Goal: Task Accomplishment & Management: Manage account settings

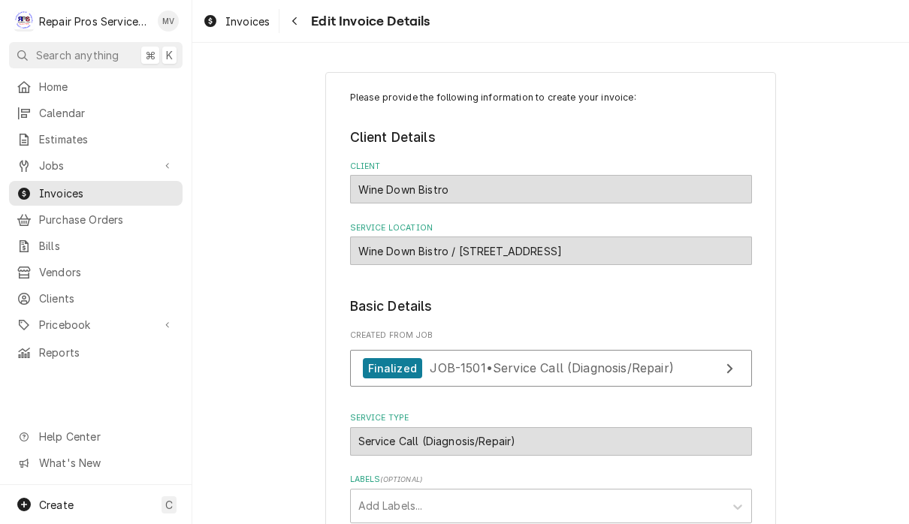
scroll to position [1463, 0]
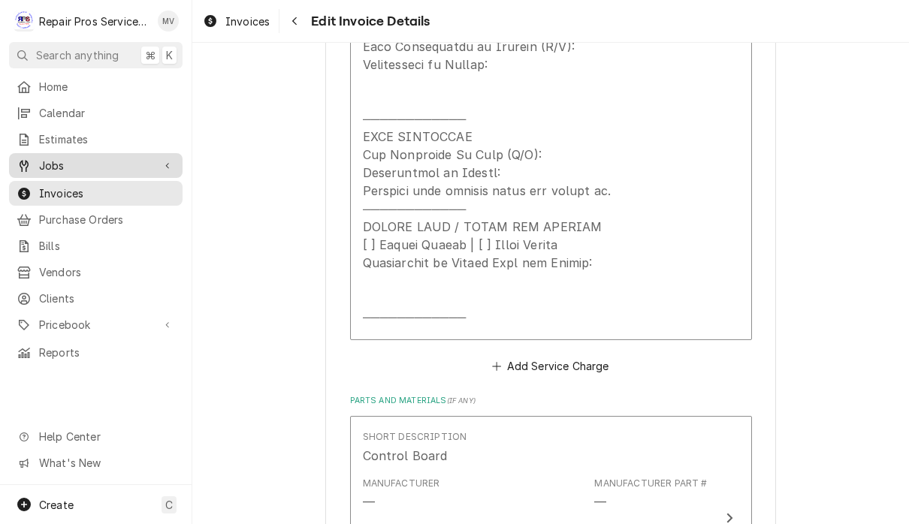
click at [80, 161] on span "Jobs" at bounding box center [95, 166] width 113 height 16
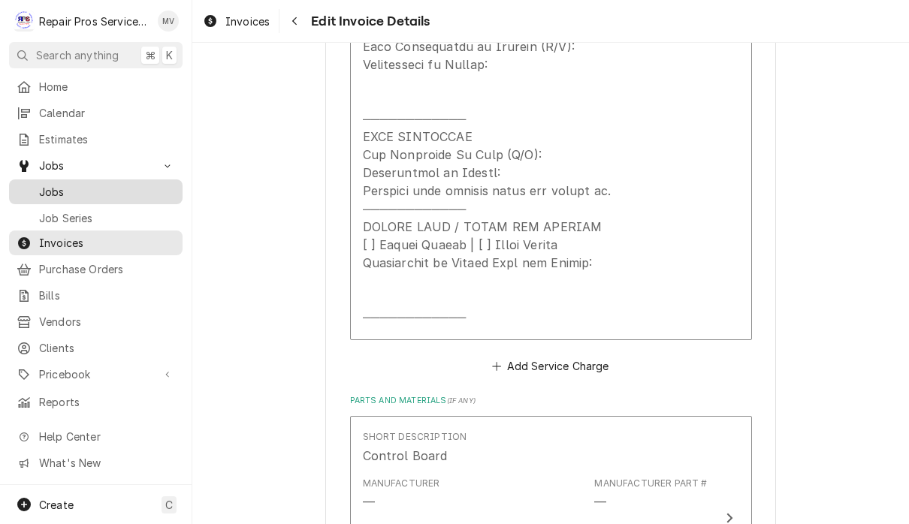
click at [92, 189] on span "Jobs" at bounding box center [107, 192] width 136 height 16
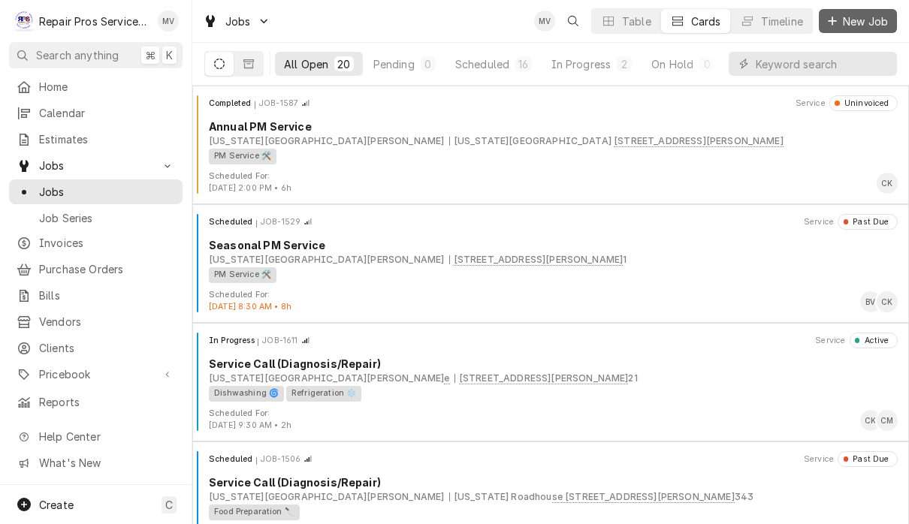
click at [858, 21] on span "New Job" at bounding box center [865, 22] width 51 height 16
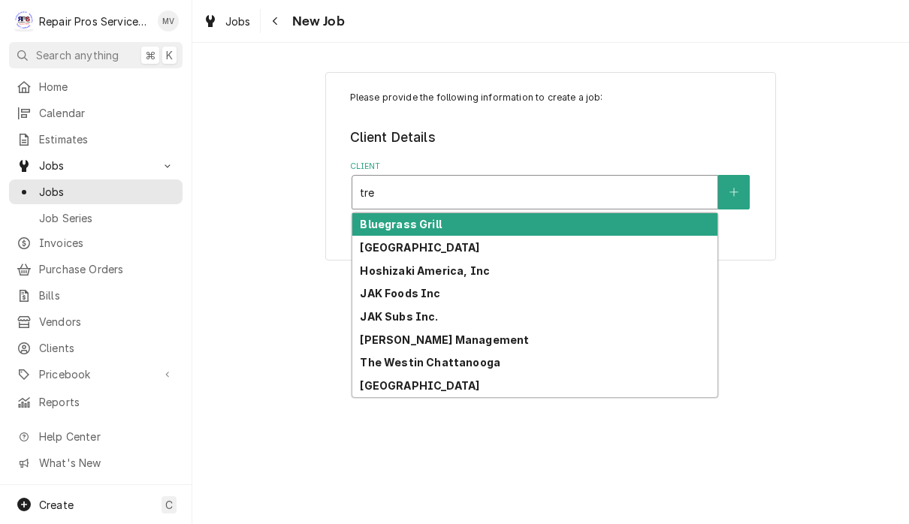
click at [443, 391] on div "Tremont Tavern" at bounding box center [534, 385] width 365 height 23
type input "tre"
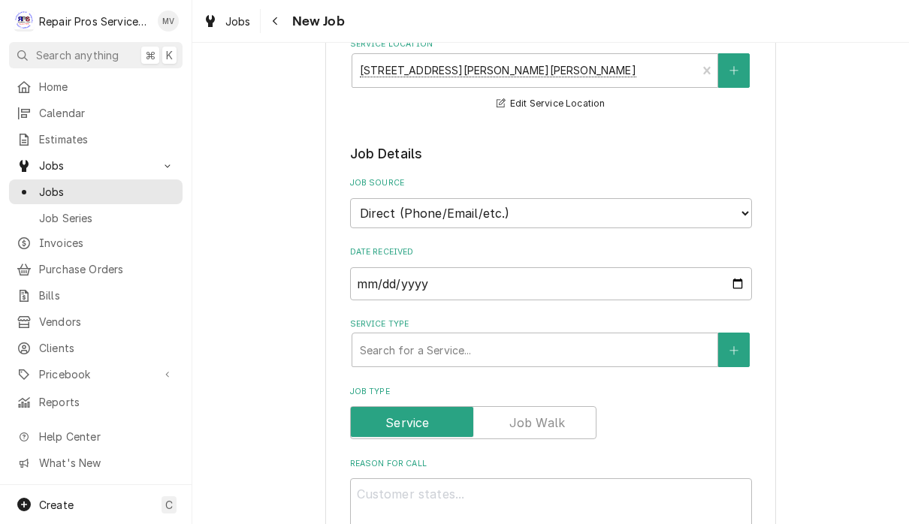
scroll to position [218, 0]
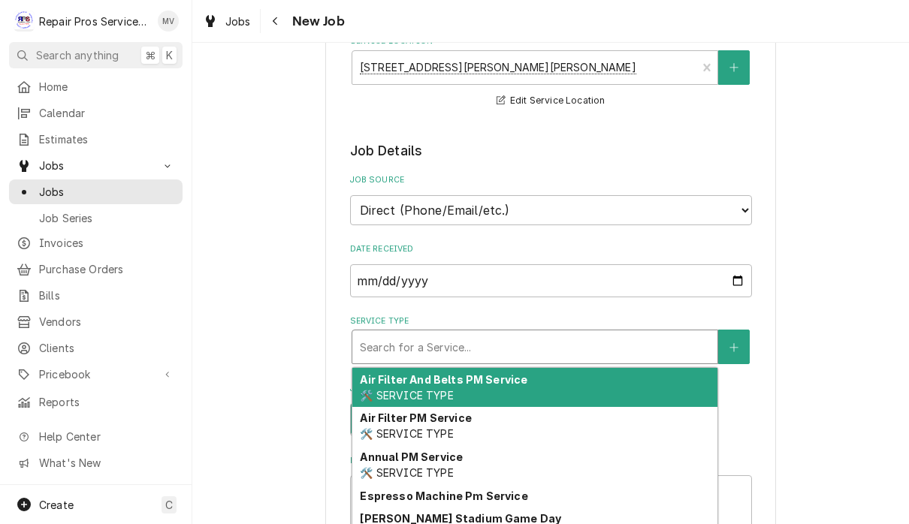
type textarea "x"
type input "d"
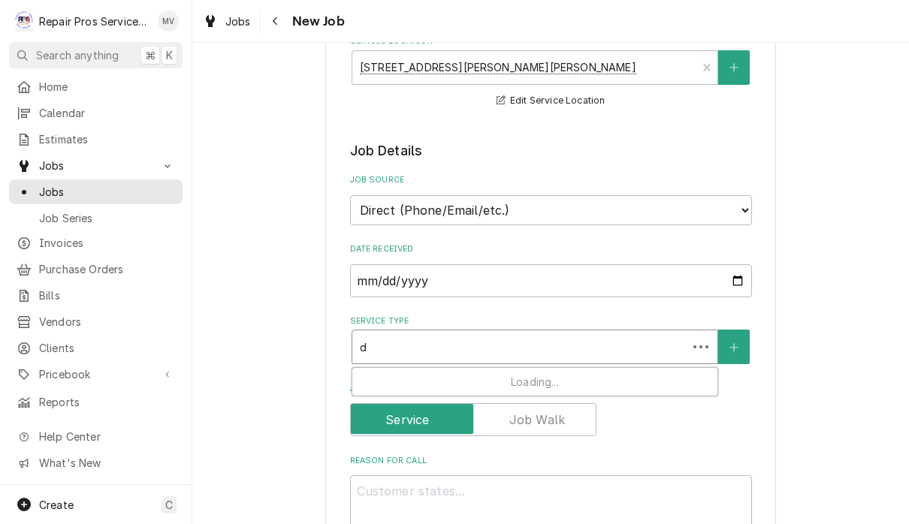
type textarea "x"
type input "di"
type textarea "x"
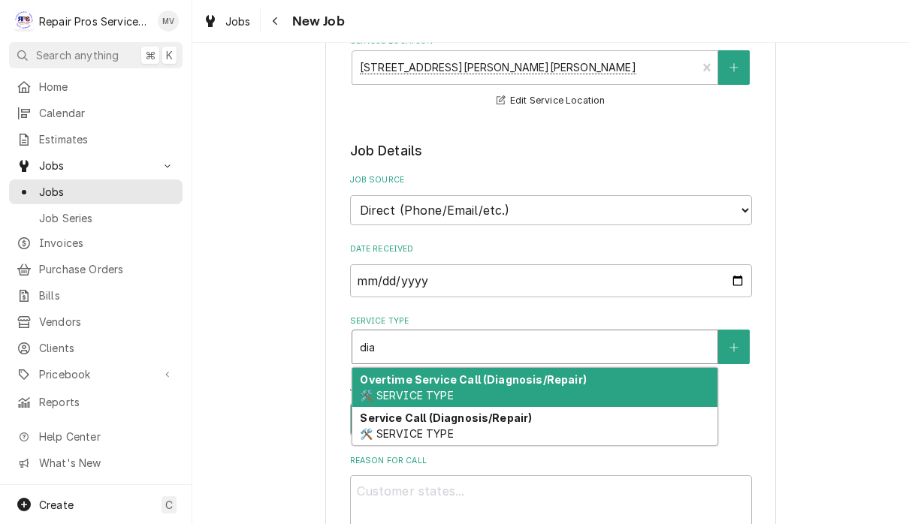
click at [581, 414] on div "Service Call (Diagnosis/Repair) 🛠️ SERVICE TYPE" at bounding box center [534, 426] width 365 height 39
type input "dia"
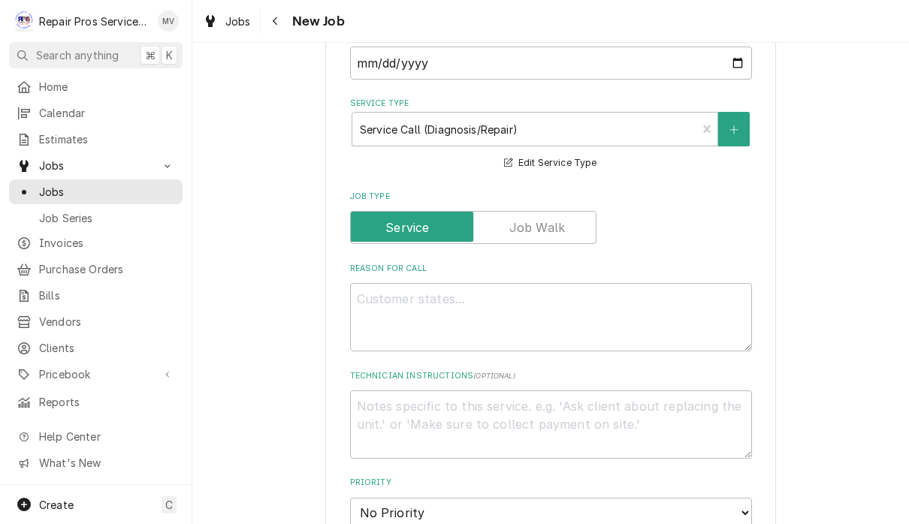
scroll to position [482, 0]
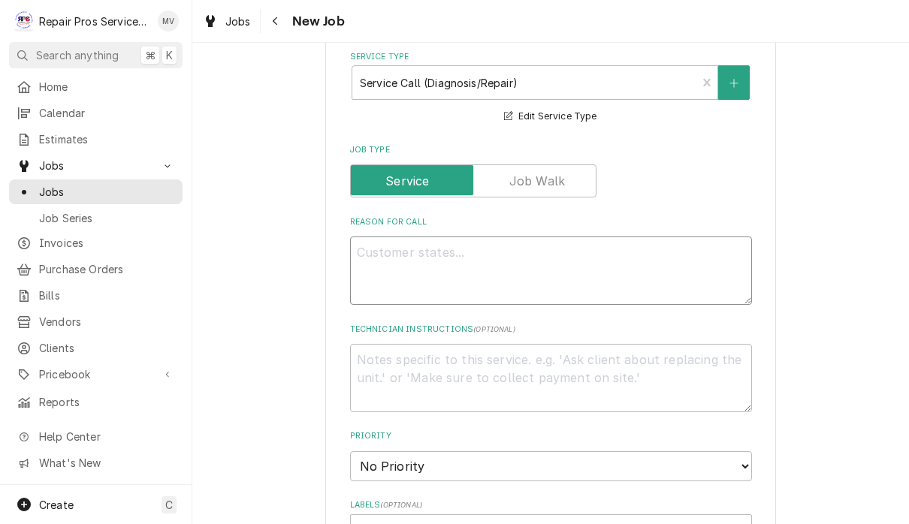
click at [422, 253] on textarea "Reason For Call" at bounding box center [551, 271] width 402 height 68
type textarea "x"
type textarea "E"
type textarea "x"
type textarea "Ex"
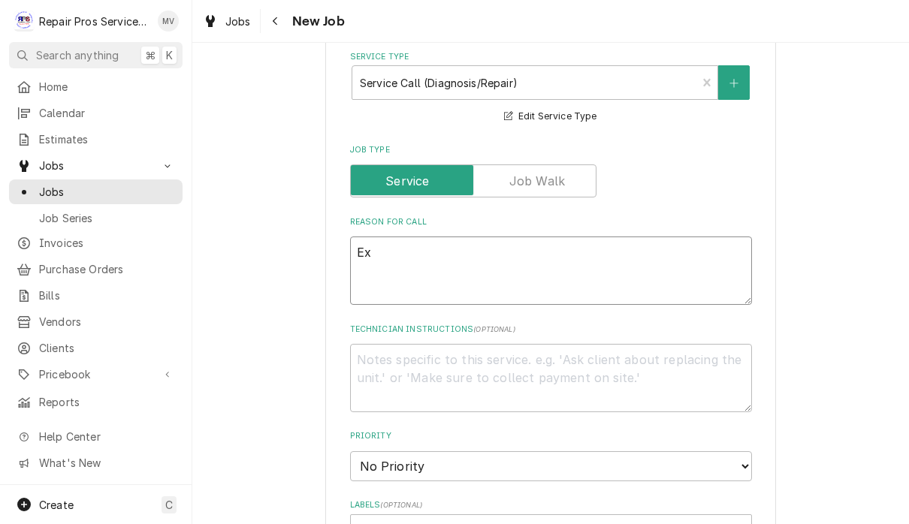
type textarea "x"
type textarea "Exh"
type textarea "x"
type textarea "Exha"
type textarea "x"
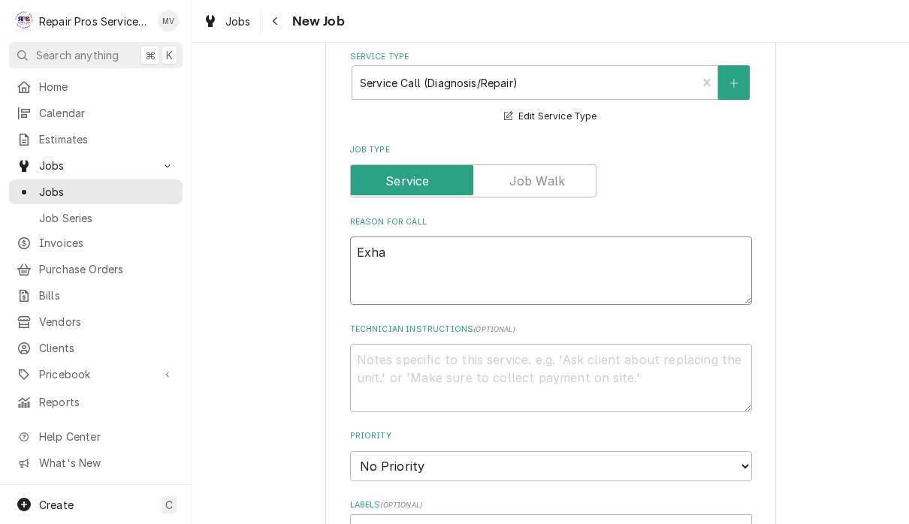
type textarea "Exhau"
type textarea "x"
type textarea "Exhaus"
type textarea "x"
type textarea "Exhaust"
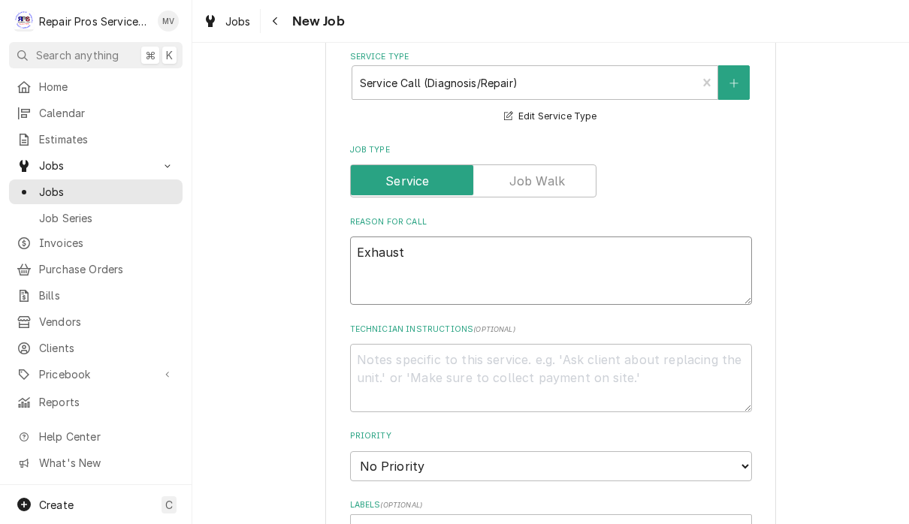
type textarea "x"
type textarea "Exhaust"
type textarea "x"
type textarea "Exhaust h"
type textarea "x"
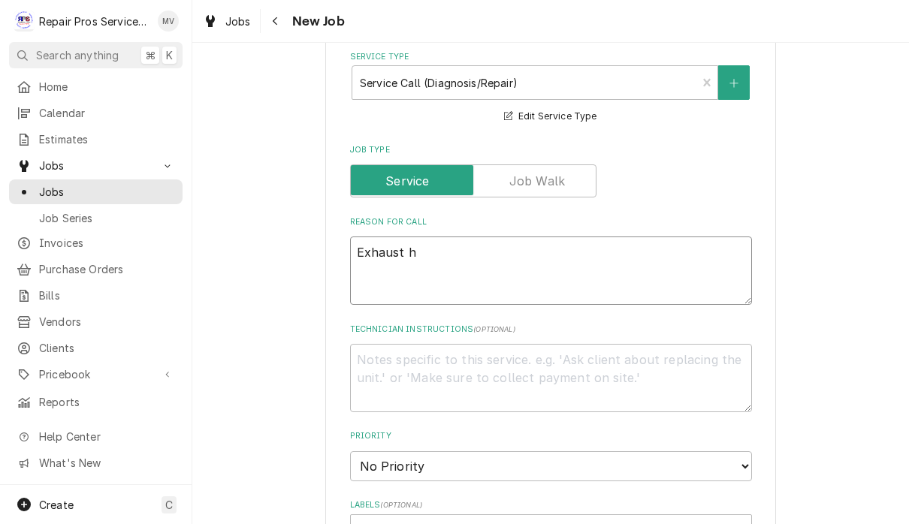
type textarea "Exhaust ho"
type textarea "x"
type textarea "Exhaust hoo"
type textarea "x"
type textarea "Exhaust hoos"
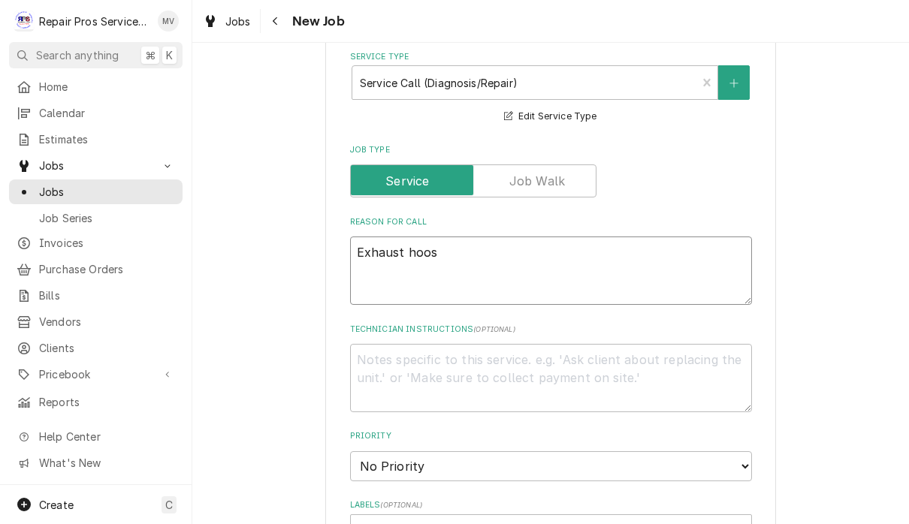
type textarea "x"
type textarea "Exhaust hoosd"
type textarea "x"
type textarea "Exhaust hoos"
type textarea "x"
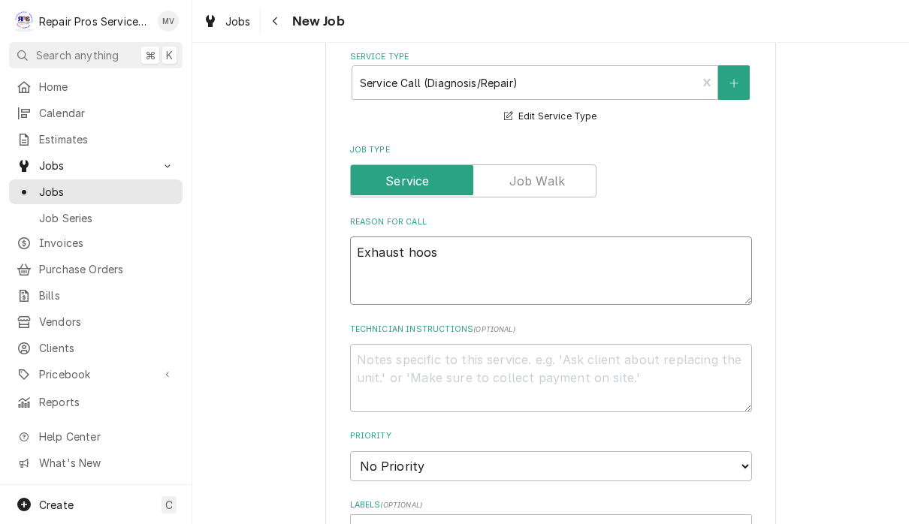
type textarea "Exhaust hoo"
type textarea "x"
type textarea "Exhaust hoos"
type textarea "x"
type textarea "Exhaust hoo"
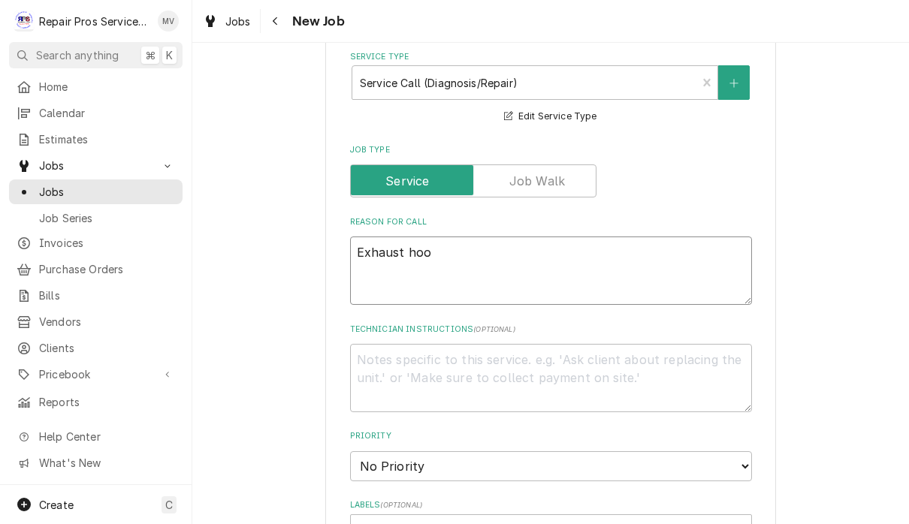
type textarea "x"
type textarea "Exhaust hood"
type textarea "x"
type textarea "Exhaust hood"
type textarea "x"
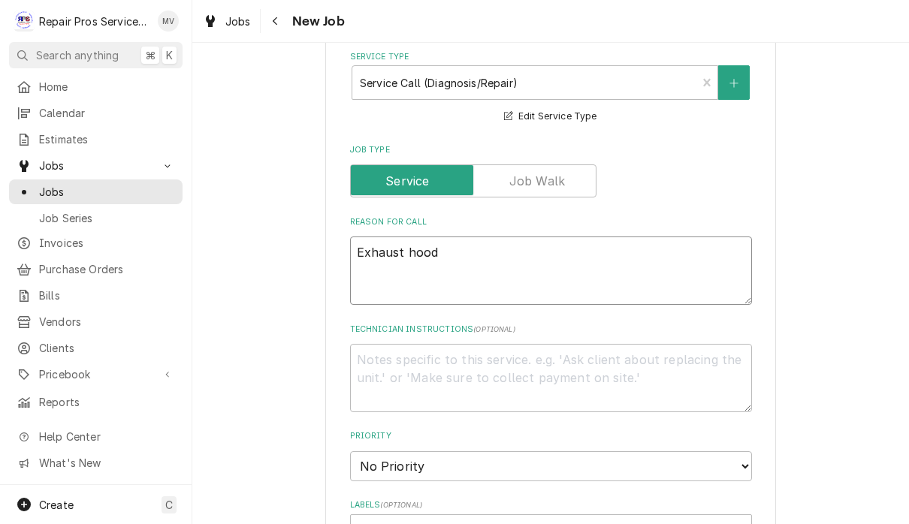
type textarea "Exhaust hood m"
type textarea "x"
type textarea "Exhaust hood ma"
type textarea "x"
type textarea "Exhaust hood mak"
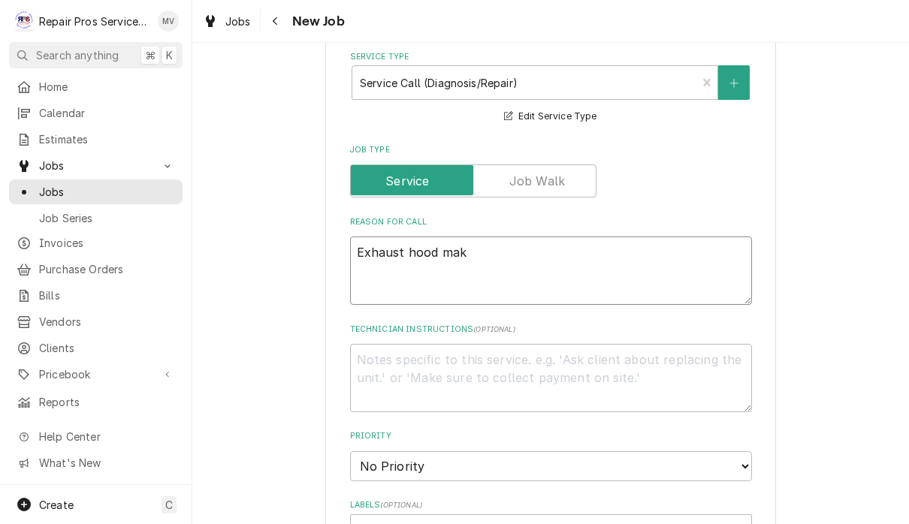
type textarea "x"
type textarea "Exhaust hood maki"
type textarea "x"
type textarea "Exhaust hood makin"
type textarea "x"
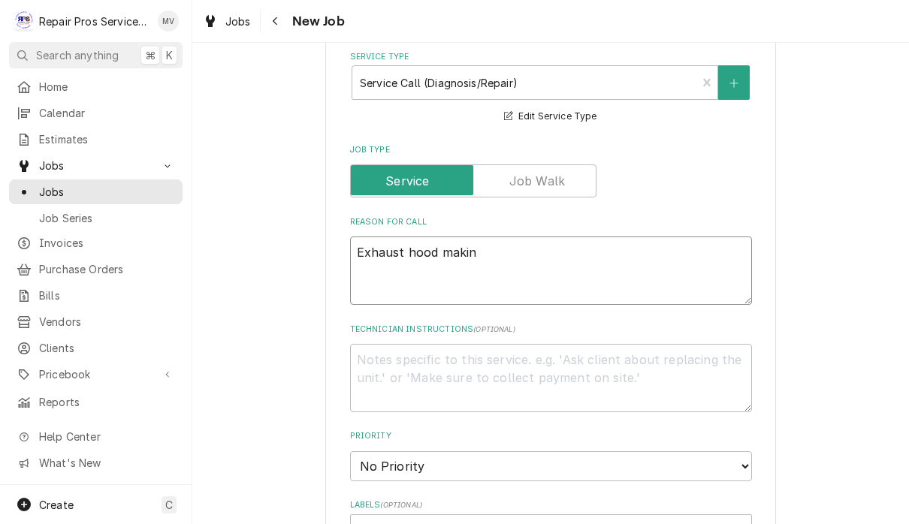
type textarea "Exhaust hood making"
type textarea "x"
type textarea "Exhaust hood making"
type textarea "x"
type textarea "Exhaust hood making a"
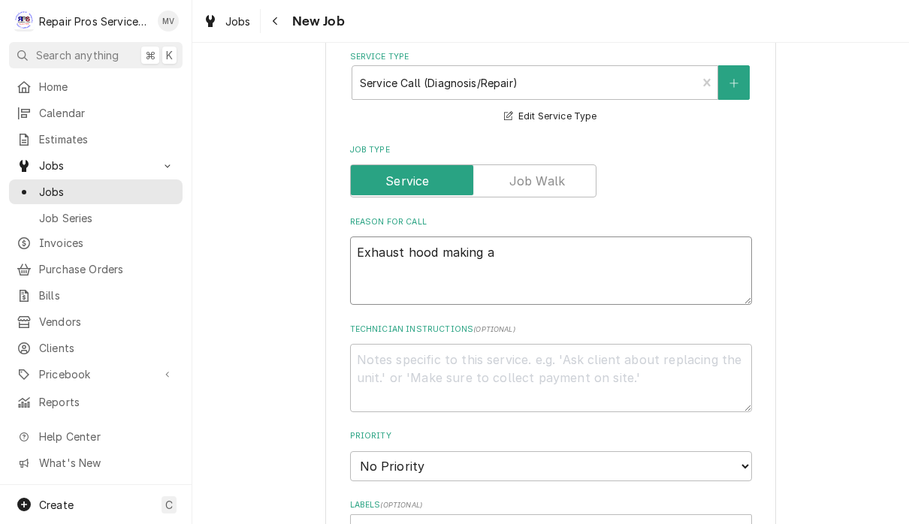
type textarea "x"
type textarea "Exhaust hood making a"
type textarea "x"
type textarea "Exhaust hood making a s"
type textarea "x"
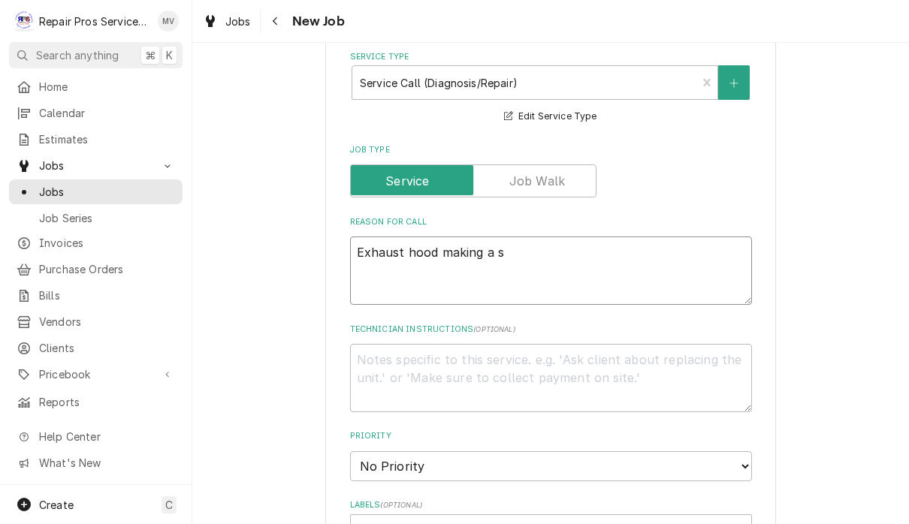
type textarea "Exhaust hood making a sq"
type textarea "x"
type textarea "Exhaust hood making a squ"
type textarea "x"
type textarea "Exhaust hood making a squi"
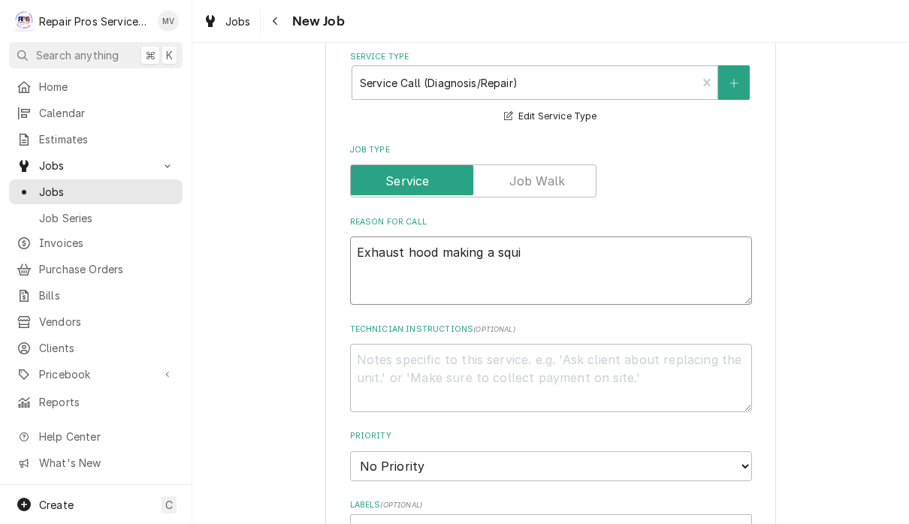
type textarea "x"
type textarea "Exhaust hood making a squ"
type textarea "x"
type textarea "Exhaust hood making a sque"
type textarea "x"
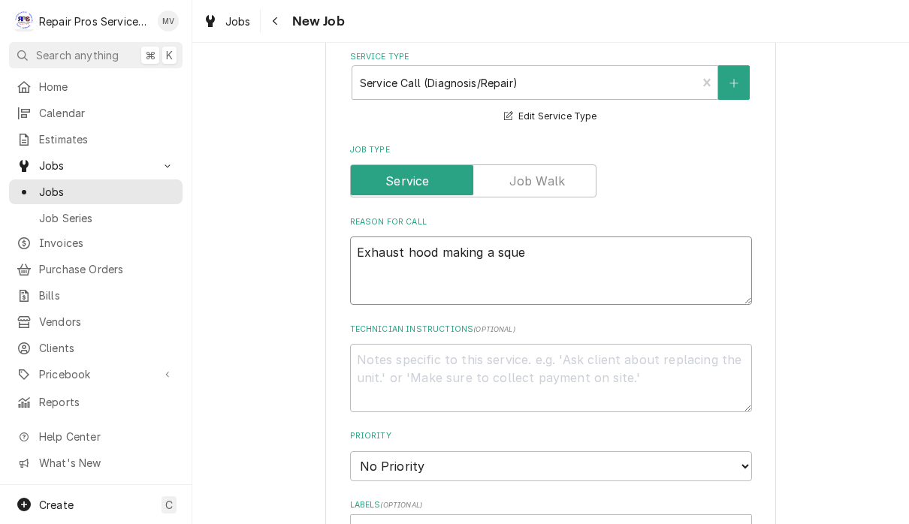
type textarea "Exhaust hood making a squee"
type textarea "x"
type textarea "Exhaust hood making a squeek"
type textarea "x"
type textarea "Exhaust hood making a squeeki"
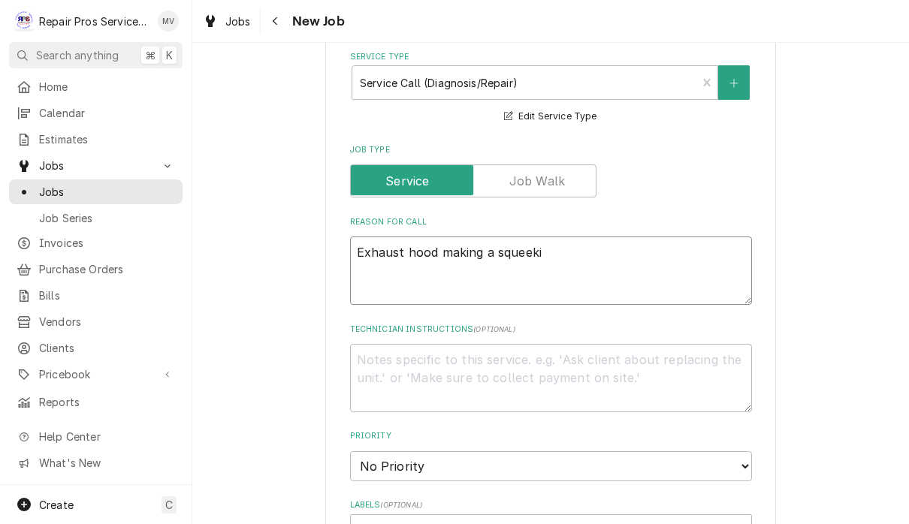
type textarea "x"
type textarea "Exhaust hood making a squeekin"
type textarea "x"
type textarea "Exhaust hood making a squeeking"
type textarea "x"
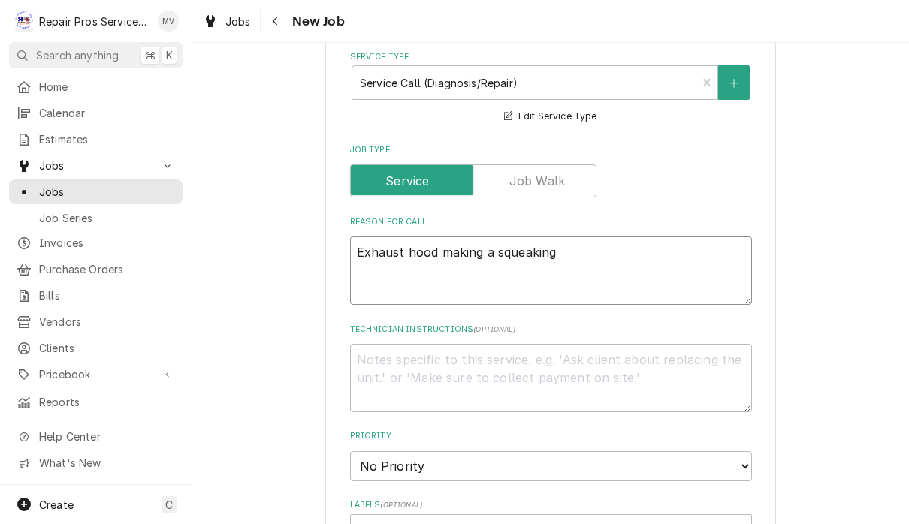
type textarea "Exhaust hood making a squeaking"
type textarea "x"
type textarea "Exhaust hood making a squeaking n"
type textarea "x"
type textarea "Exhaust hood making a squeaking noi"
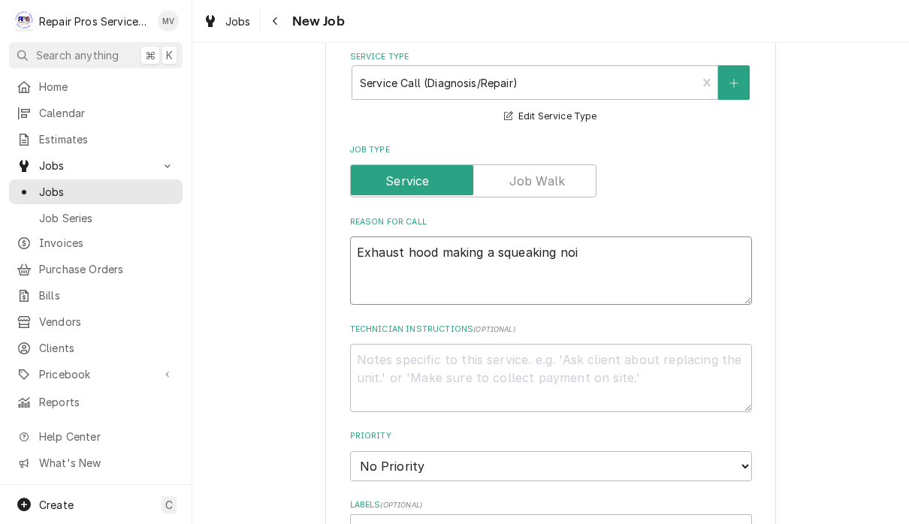
type textarea "x"
type textarea "Exhaust hood making a squeaking noiu"
type textarea "x"
type textarea "Exhaust hood making a squeaking noi"
type textarea "x"
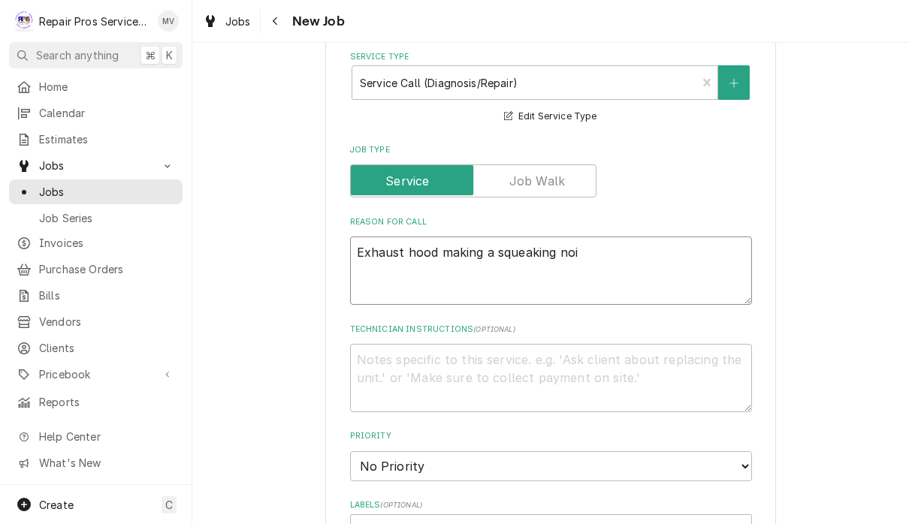
type textarea "Exhaust hood making a squeaking nois"
type textarea "x"
type textarea "Exhaust hood making a squeaking noise"
click at [527, 246] on textarea "Exhaust hood making a squeaking noise" at bounding box center [551, 271] width 402 height 68
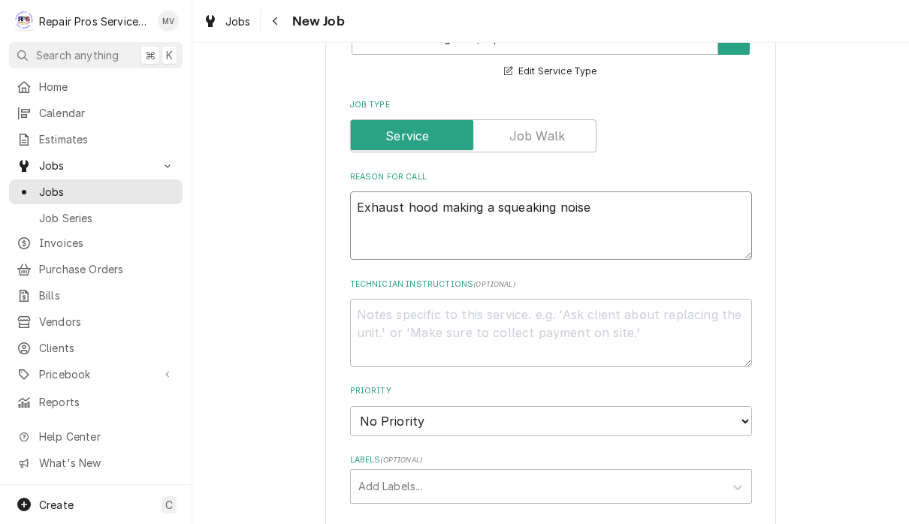
type textarea "x"
type textarea "Exhaust hood making a squeking noise"
type textarea "x"
type textarea "Exhaust hood making a squeeking noise"
type textarea "x"
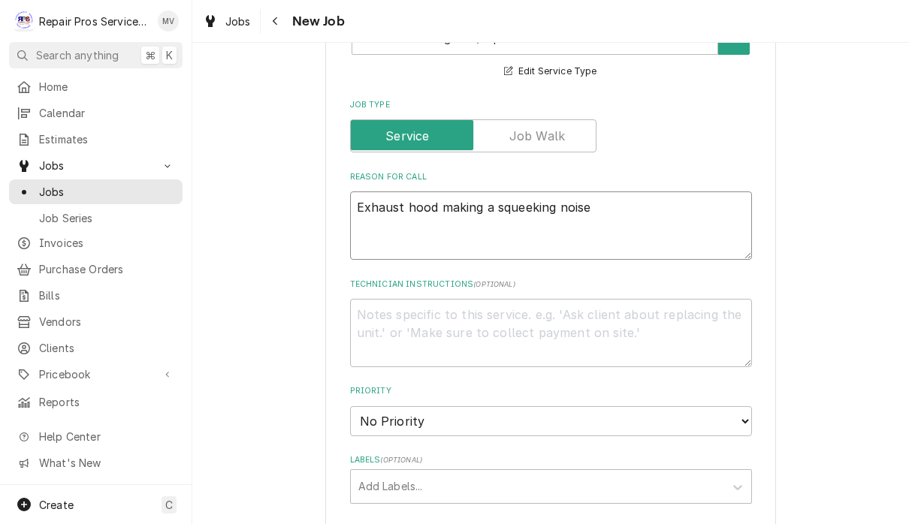
type textarea "Exhaust hood making a squeeking noise"
click at [789, 240] on div "Please provide the following information to create a job: Client Details Client…" at bounding box center [550, 318] width 717 height 1574
click at [524, 204] on textarea "Exhaust hood making a squeeking noise" at bounding box center [551, 226] width 402 height 68
type textarea "x"
type textarea "Exhaust hood making a squeking noise"
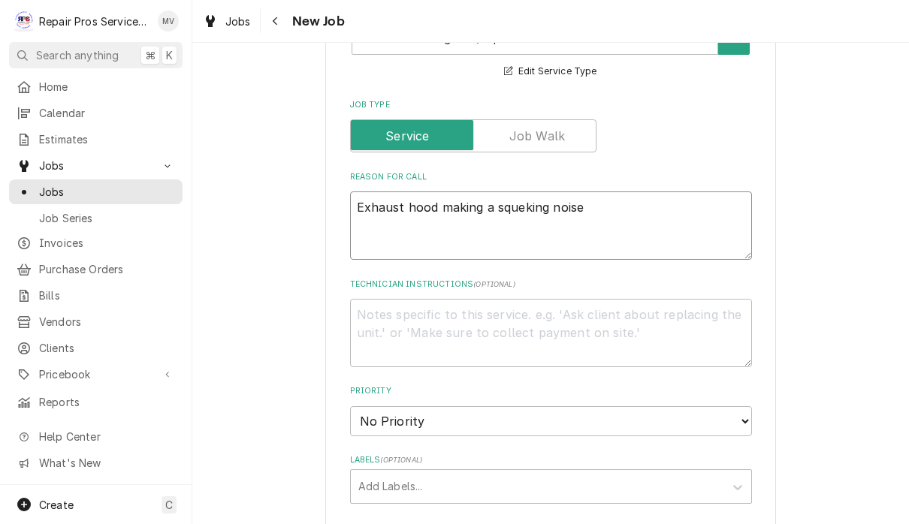
type textarea "x"
type textarea "Exhaust hood making a squeaking noise"
type textarea "x"
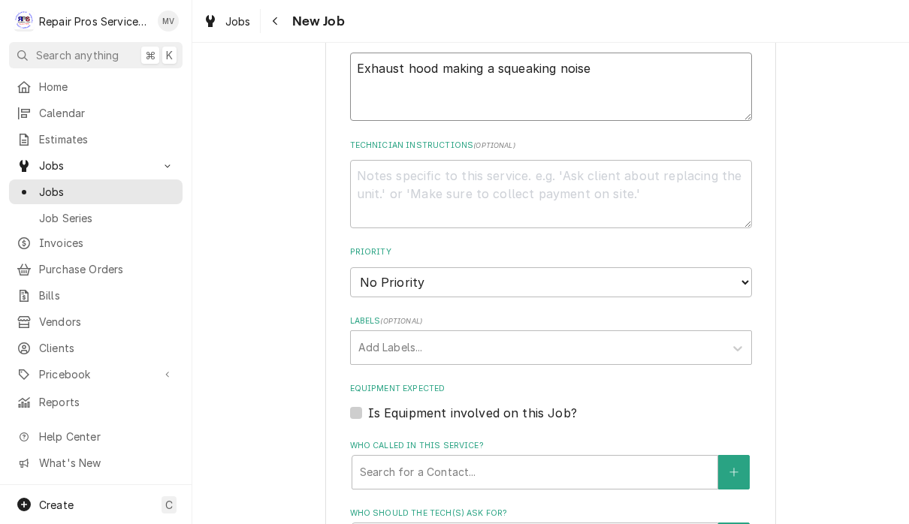
scroll to position [676, 0]
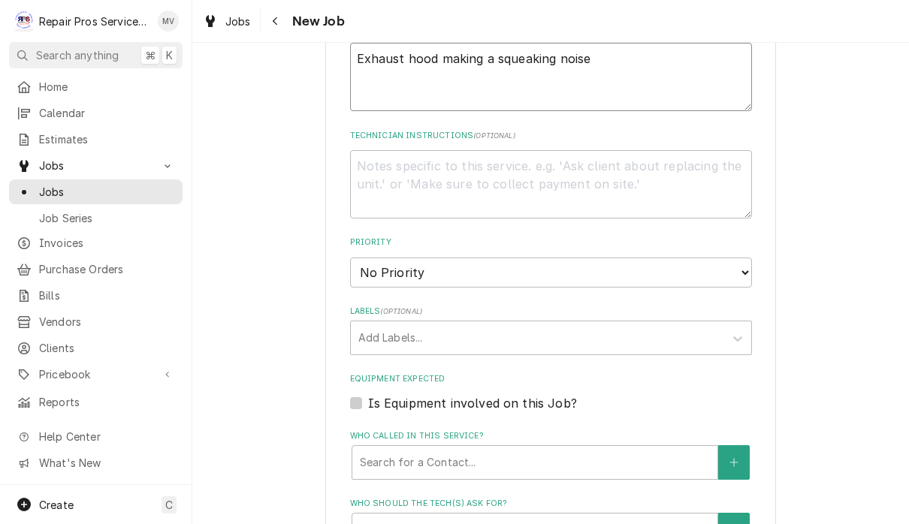
type textarea "Exhaust hood making a squeaking noise"
click at [543, 258] on select "No Priority Urgent High Medium Low" at bounding box center [551, 273] width 402 height 30
select select "3"
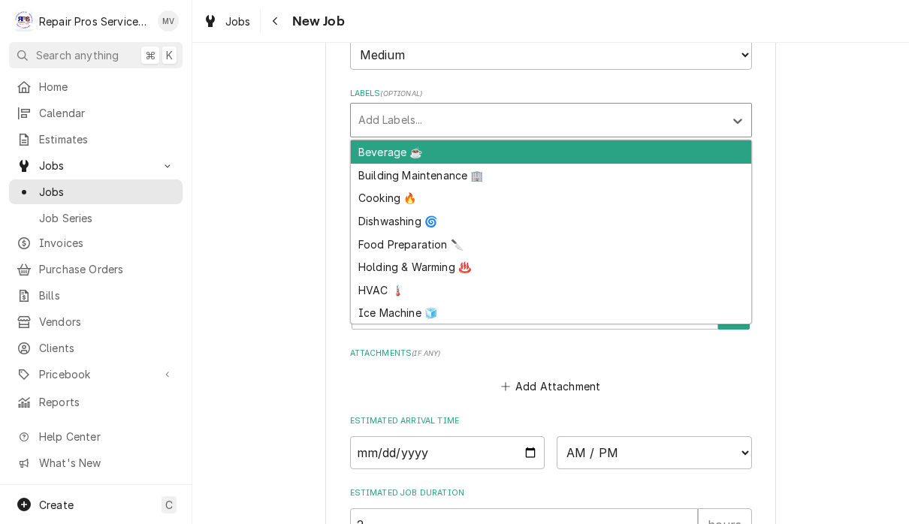
scroll to position [896, 0]
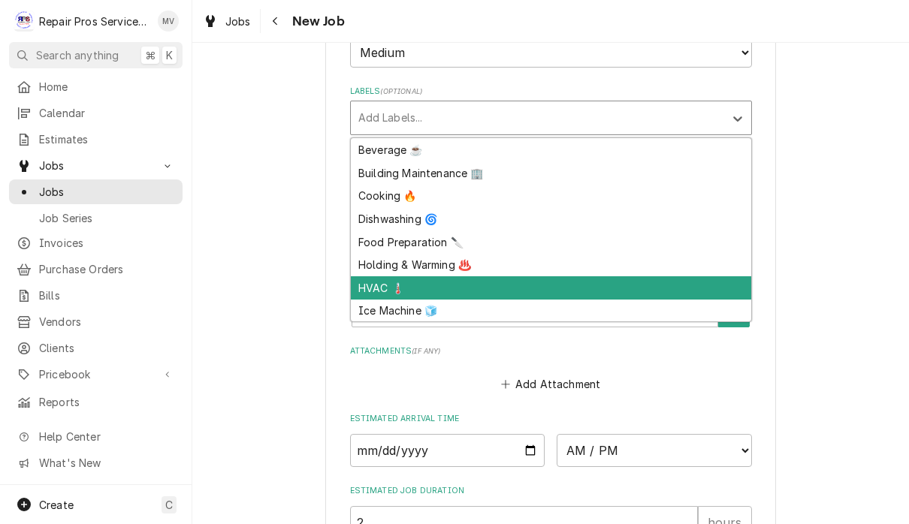
click at [379, 276] on div "HVAC 🌡️" at bounding box center [551, 287] width 400 height 23
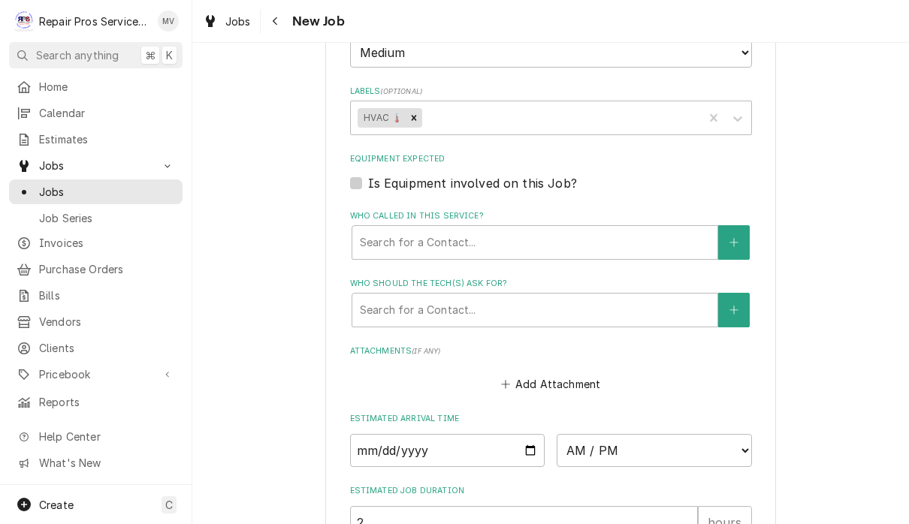
type textarea "x"
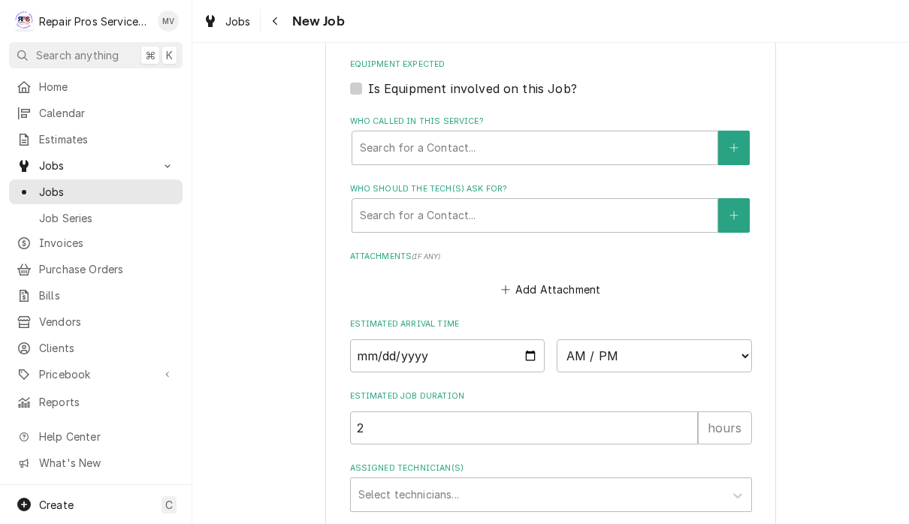
scroll to position [992, 0]
click at [370, 339] on input "Date" at bounding box center [447, 355] width 195 height 33
type input "2025-10-15"
type textarea "x"
click at [572, 339] on select "AM / PM 6:00 AM 6:15 AM 6:30 AM 6:45 AM 7:00 AM 7:15 AM 7:30 AM 7:45 AM 8:00 AM…" at bounding box center [654, 355] width 195 height 33
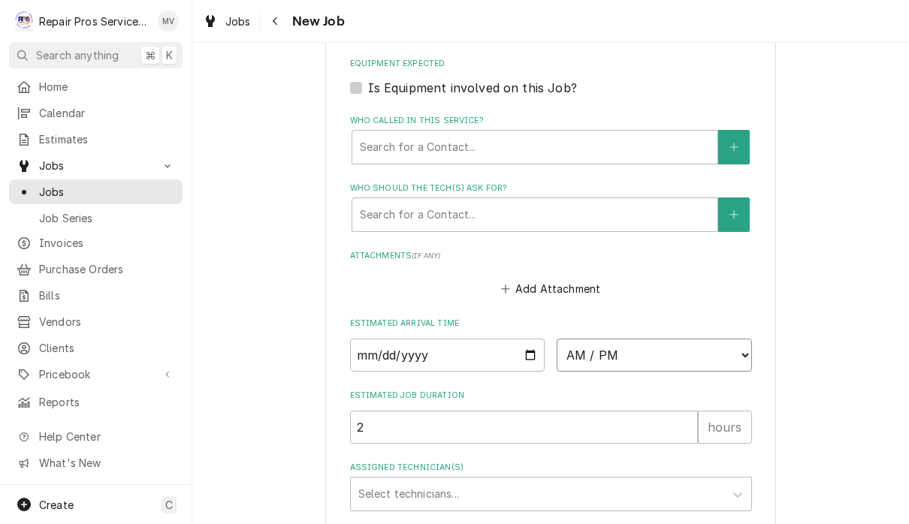
select select "15:30:00"
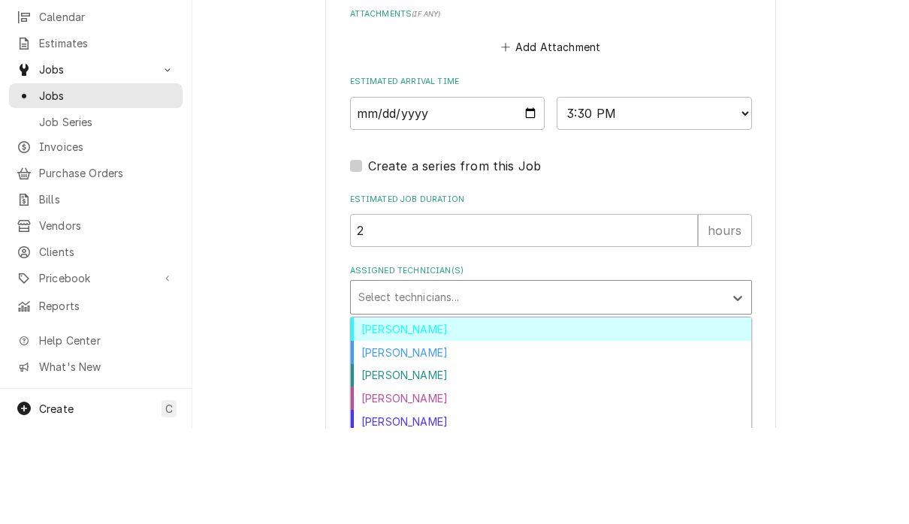
scroll to position [1, 0]
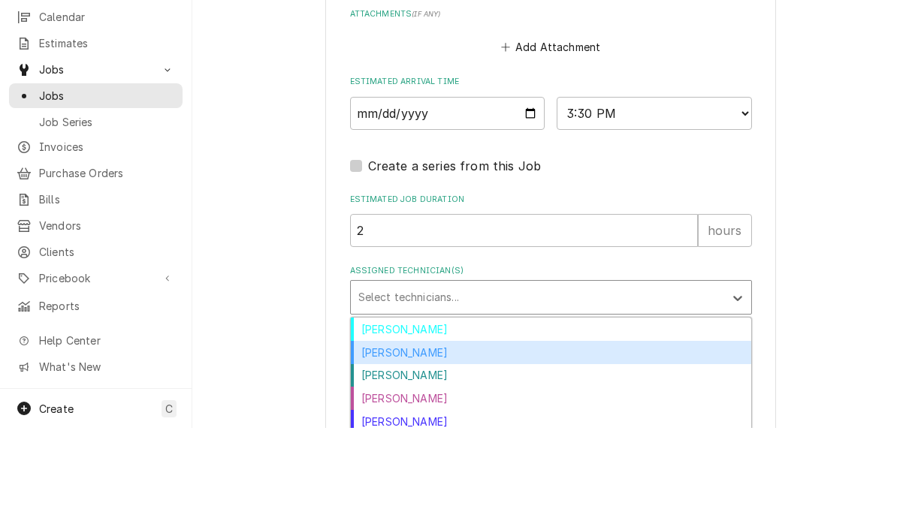
click at [403, 437] on div "Caleb Kvale" at bounding box center [551, 448] width 400 height 23
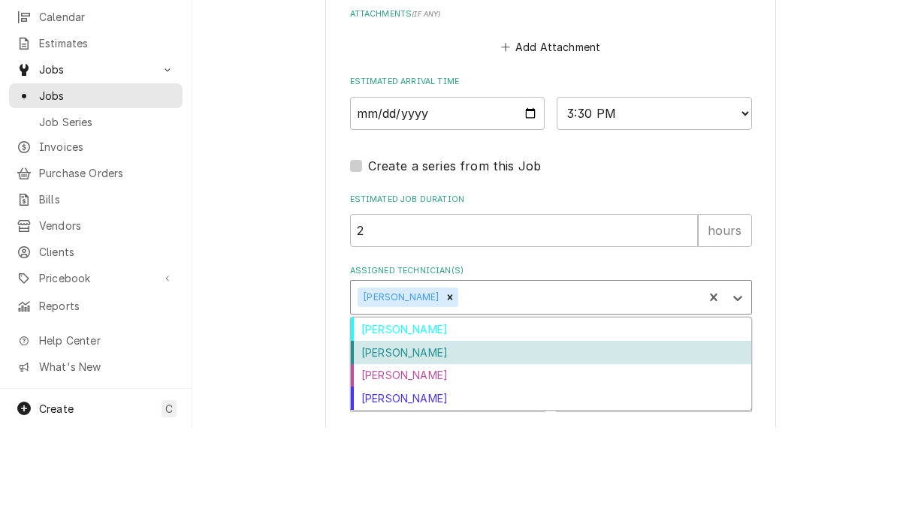
click at [403, 437] on div "Colten McCurry" at bounding box center [551, 448] width 400 height 23
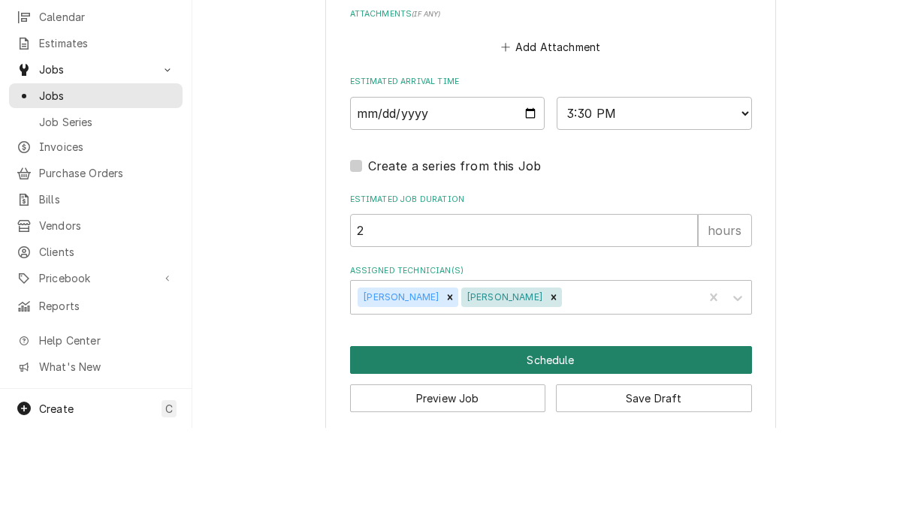
click at [532, 442] on button "Schedule" at bounding box center [551, 456] width 402 height 28
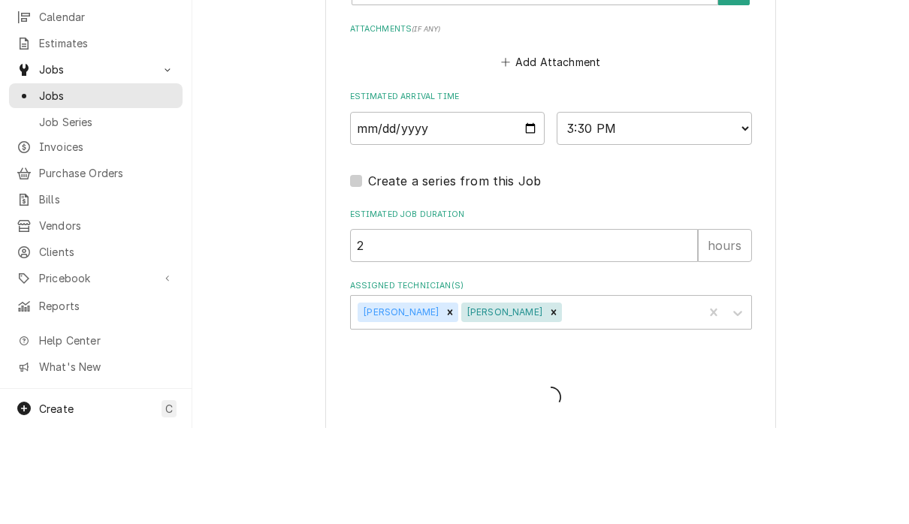
type textarea "x"
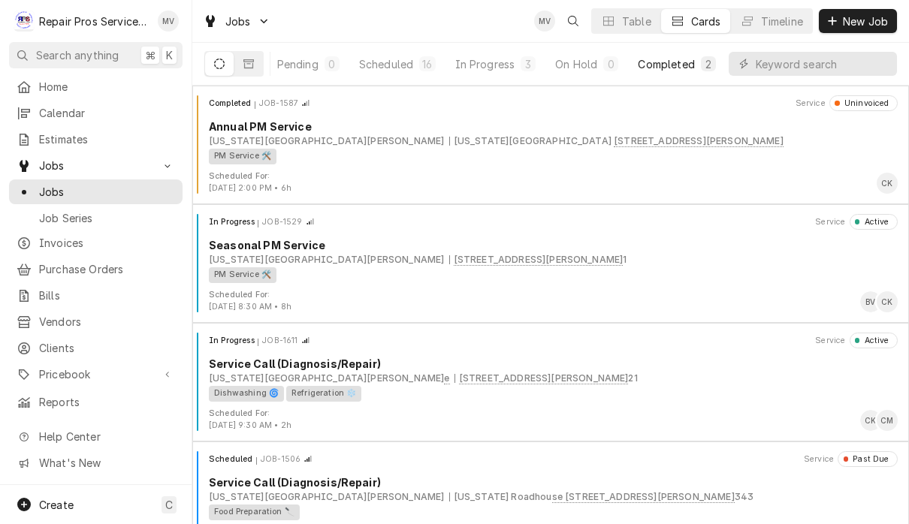
click at [689, 62] on div "Completed" at bounding box center [666, 64] width 56 height 16
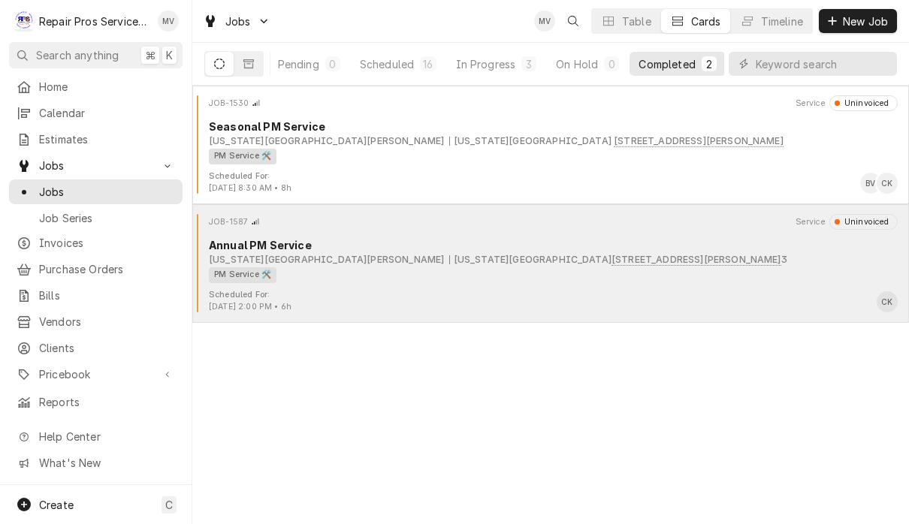
click at [666, 278] on div "PM Service 🛠️" at bounding box center [548, 275] width 678 height 16
click at [644, 267] on div "PM Service 🛠️" at bounding box center [548, 275] width 678 height 16
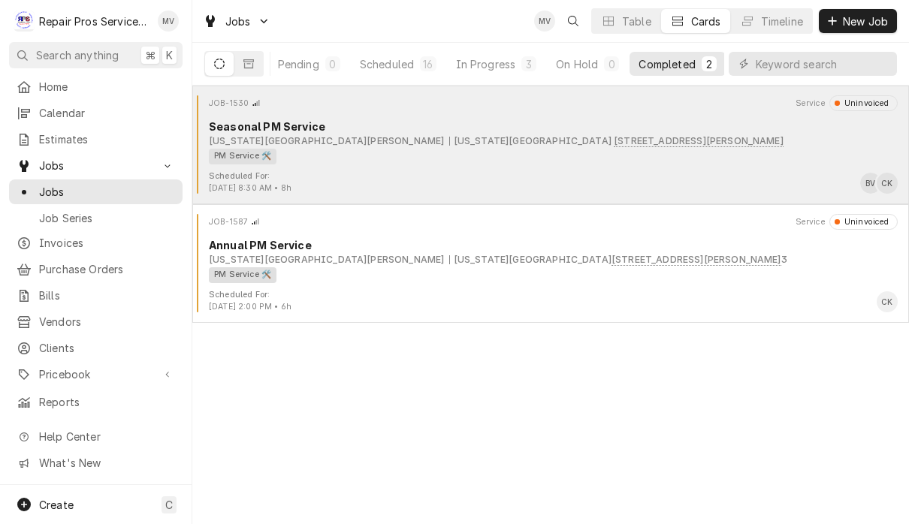
click at [696, 142] on div "Texas Roadhouse Hixson Texas Roadhouse 5362 Highway 153, hixson, TN 37343" at bounding box center [553, 141] width 689 height 14
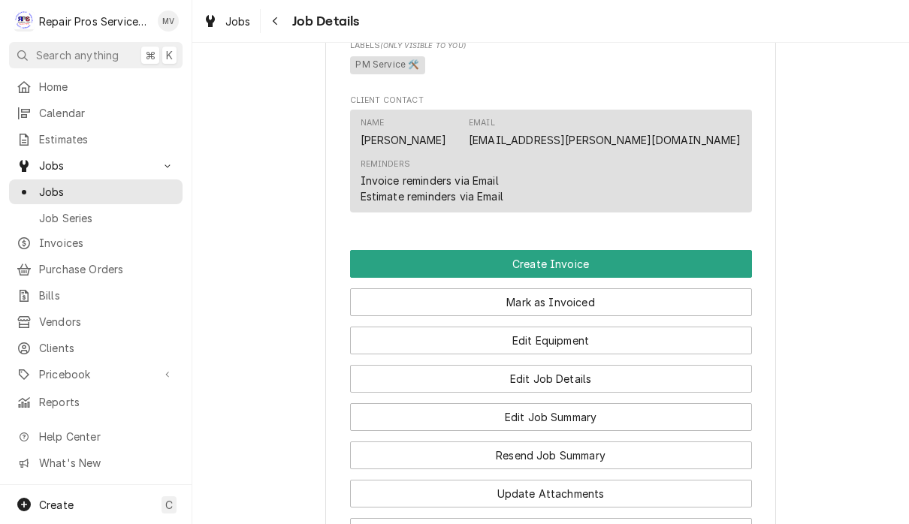
scroll to position [843, 0]
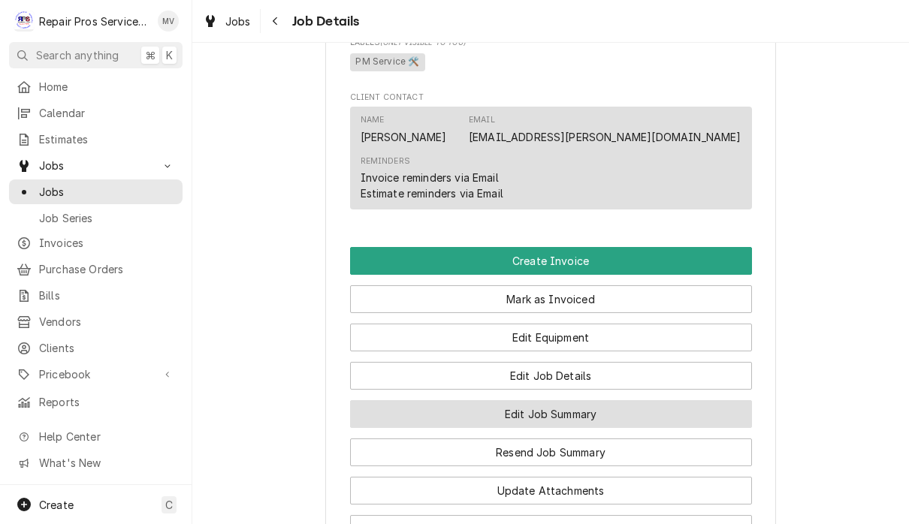
click at [629, 400] on button "Edit Job Summary" at bounding box center [551, 414] width 402 height 28
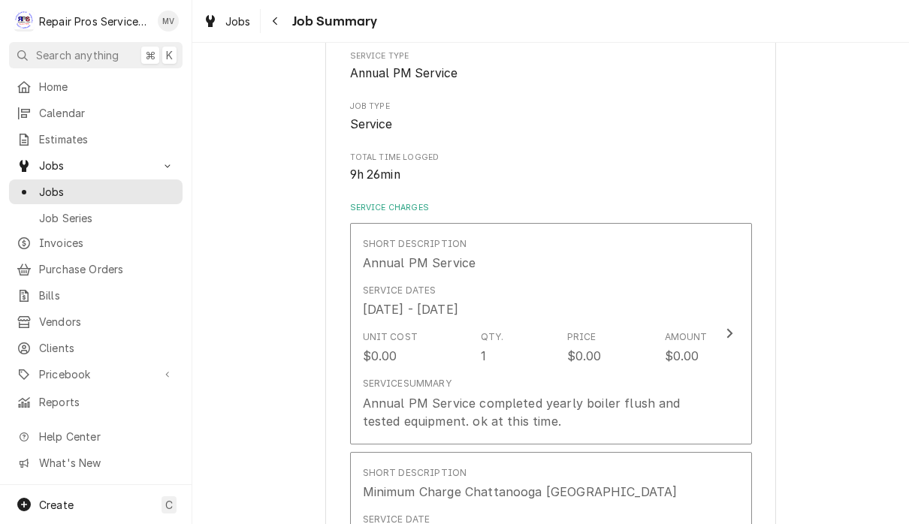
scroll to position [207, 0]
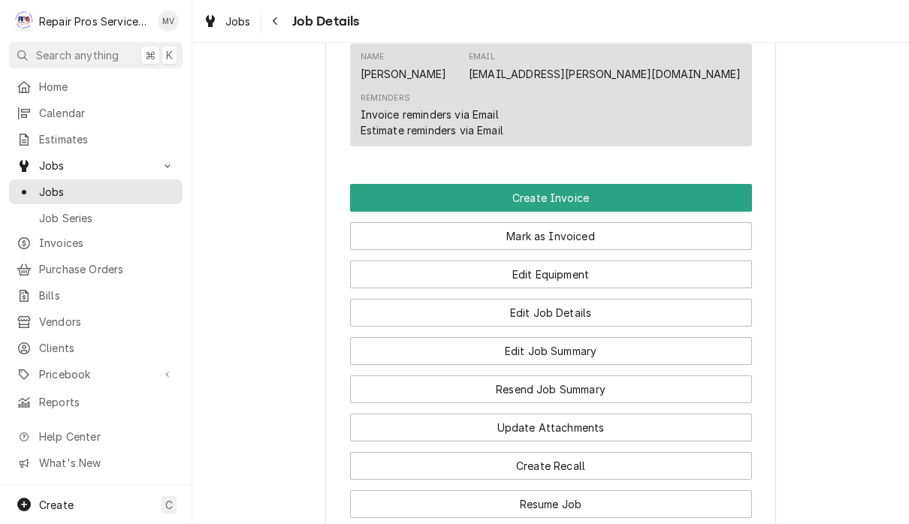
scroll to position [907, 0]
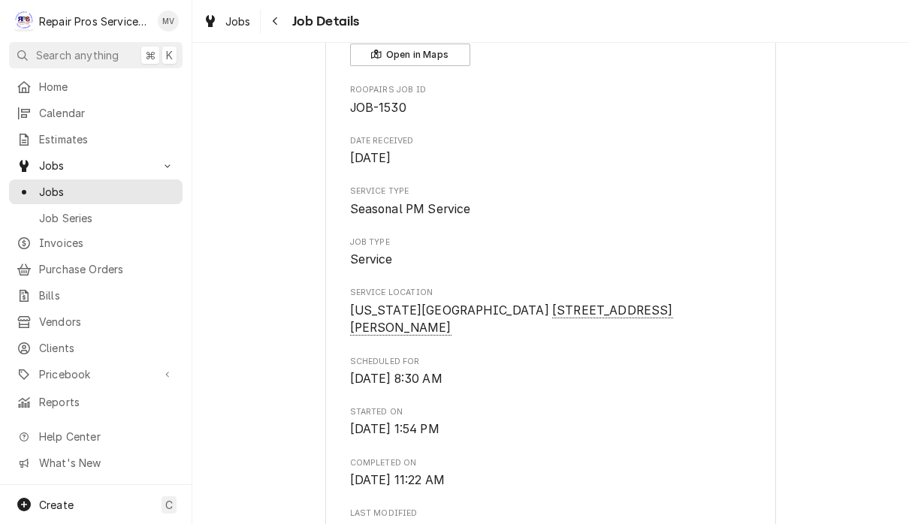
scroll to position [113, 0]
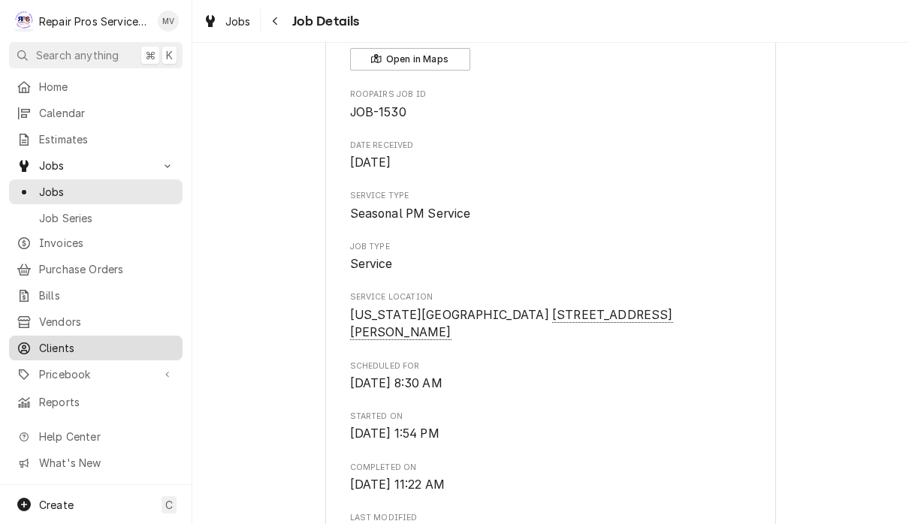
click at [77, 341] on span "Clients" at bounding box center [107, 348] width 136 height 16
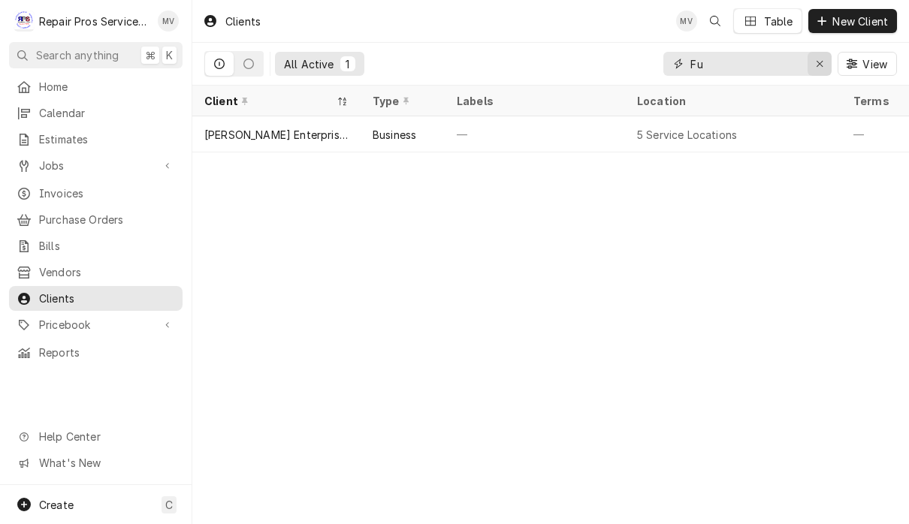
click at [816, 62] on icon "Erase input" at bounding box center [820, 64] width 8 height 11
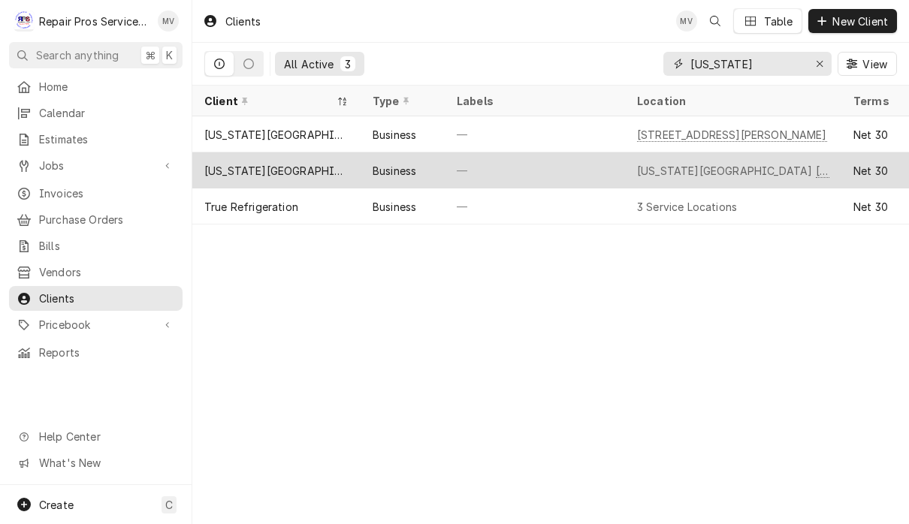
type input "Texas"
click at [220, 170] on div "[US_STATE][GEOGRAPHIC_DATA][PERSON_NAME]" at bounding box center [276, 171] width 144 height 16
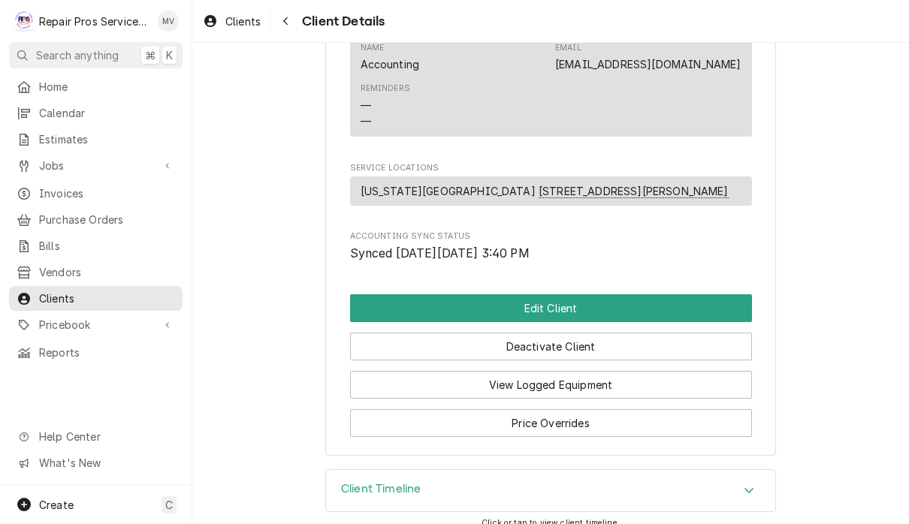
scroll to position [780, 0]
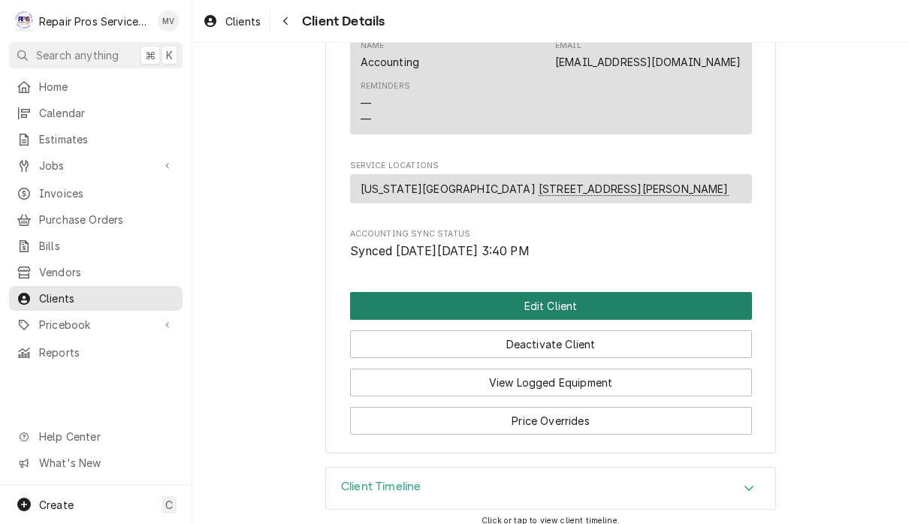
click at [628, 309] on button "Edit Client" at bounding box center [551, 306] width 402 height 28
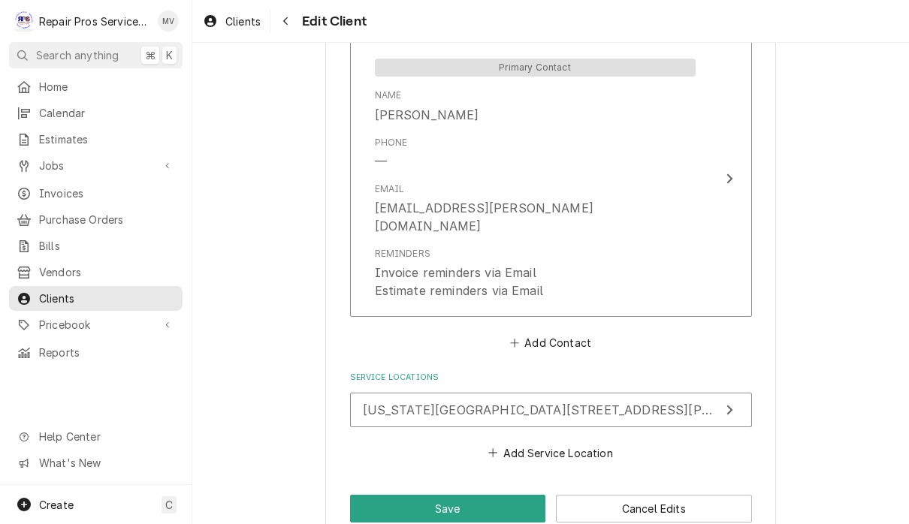
scroll to position [1613, 0]
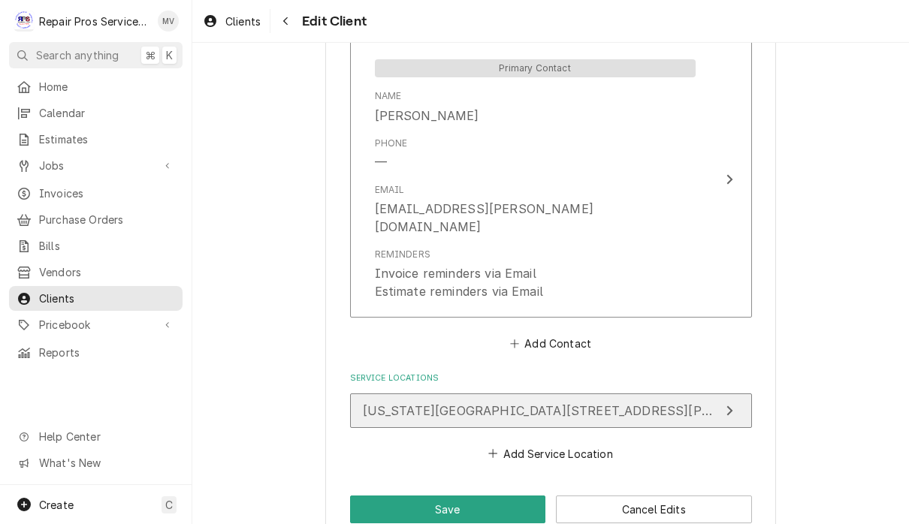
click at [735, 402] on div "Update Service Location" at bounding box center [730, 411] width 20 height 18
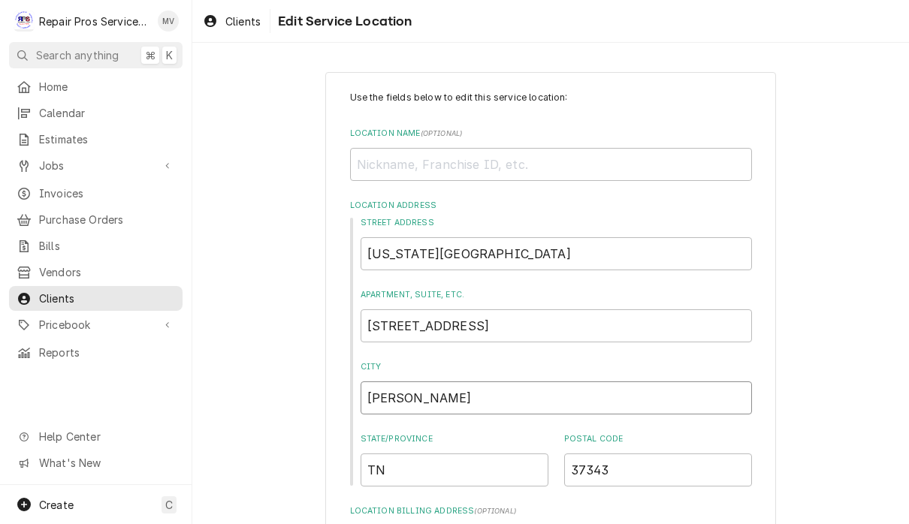
click at [368, 397] on input "hixson" at bounding box center [556, 398] width 391 height 33
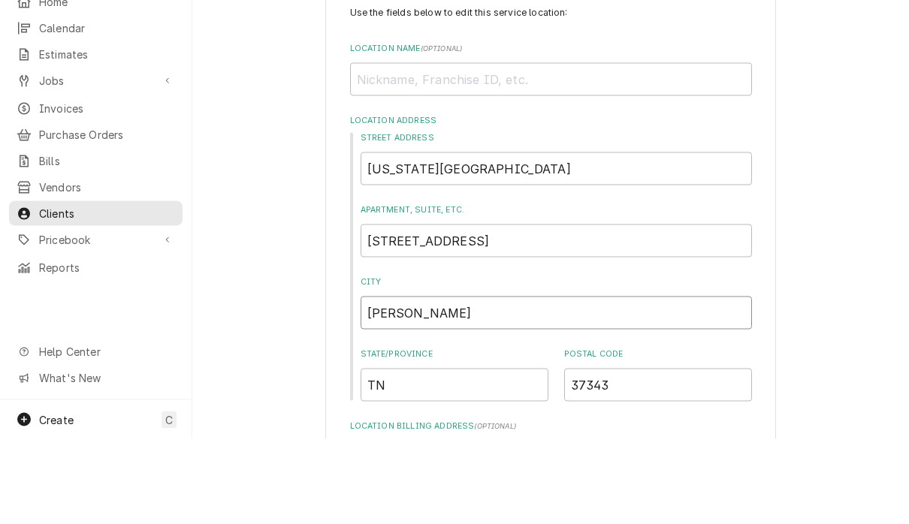
type textarea "x"
type input "ixson"
type textarea "x"
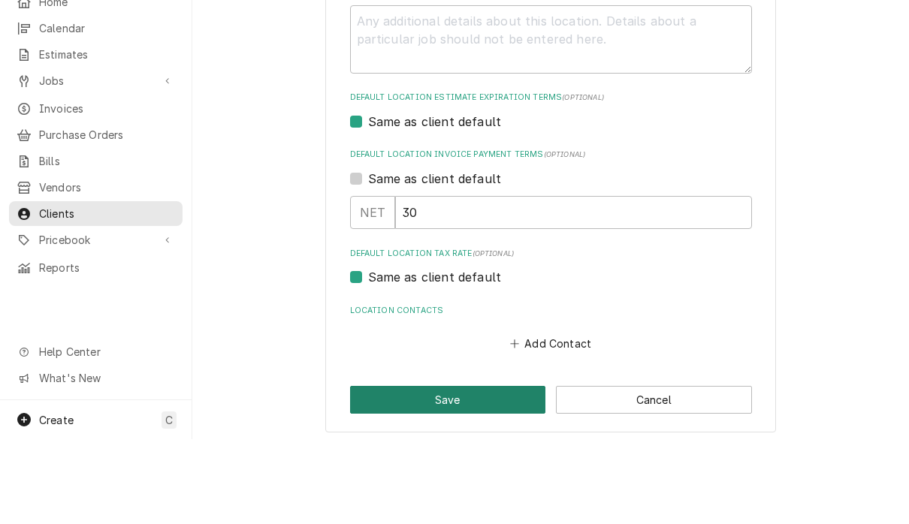
type input "Hixson"
click at [458, 471] on button "Save" at bounding box center [448, 485] width 196 height 28
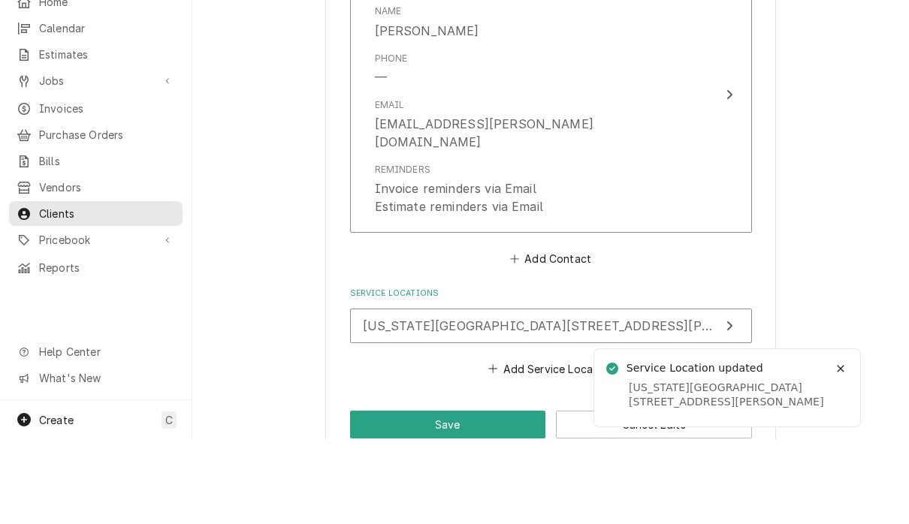
scroll to position [1606, 0]
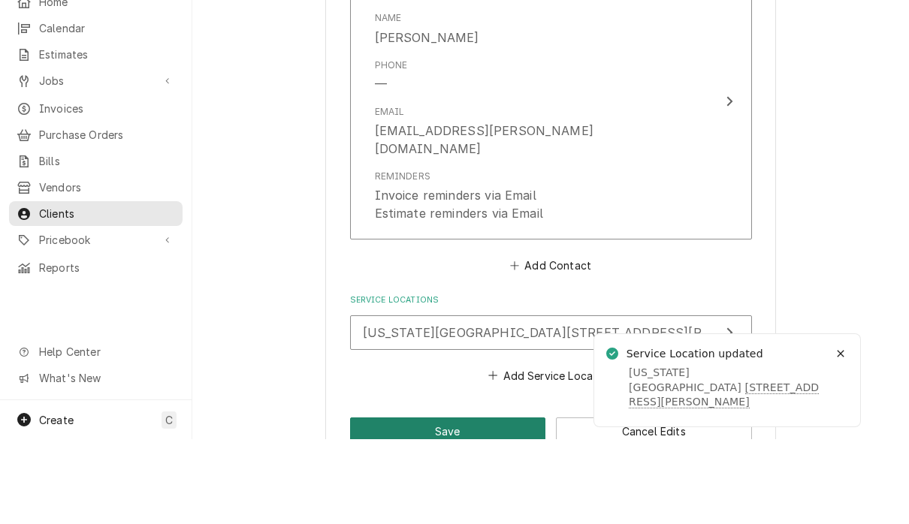
click at [496, 503] on button "Save" at bounding box center [448, 517] width 196 height 28
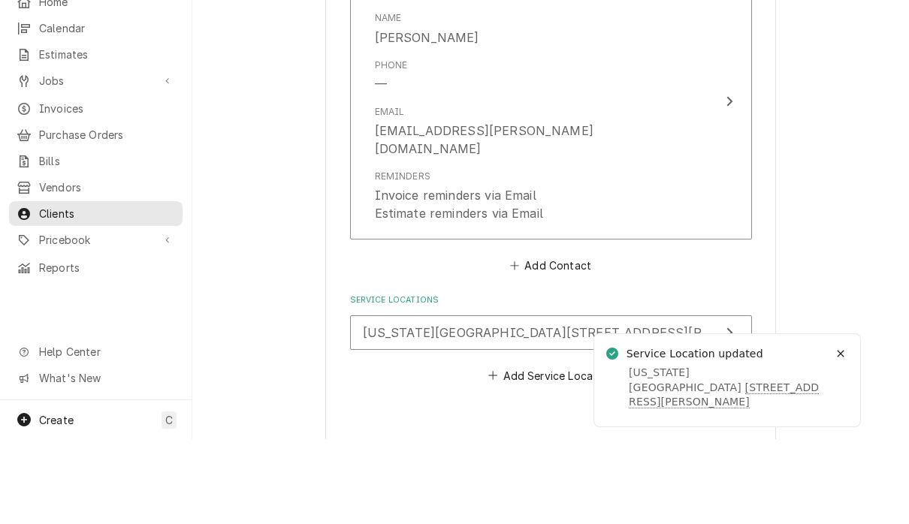
type textarea "x"
click at [47, 158] on span "Jobs" at bounding box center [95, 166] width 113 height 16
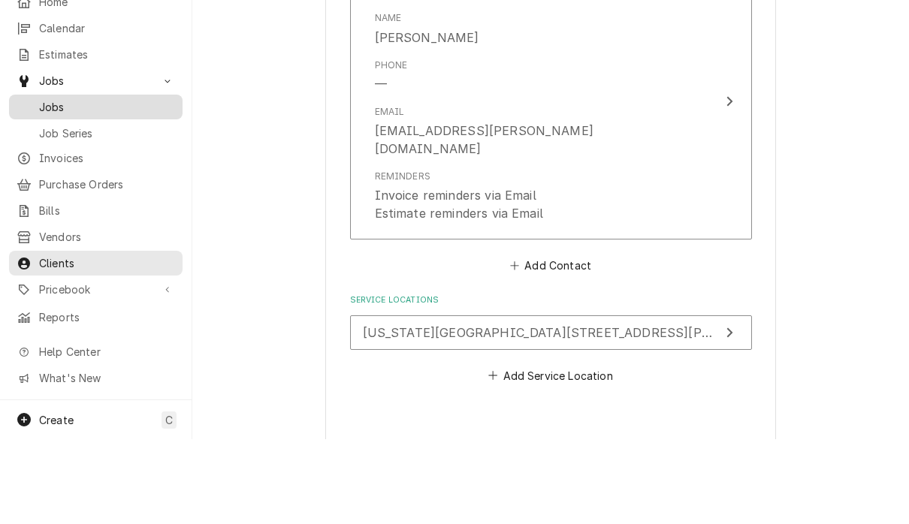
click at [51, 184] on span "Jobs" at bounding box center [107, 192] width 136 height 16
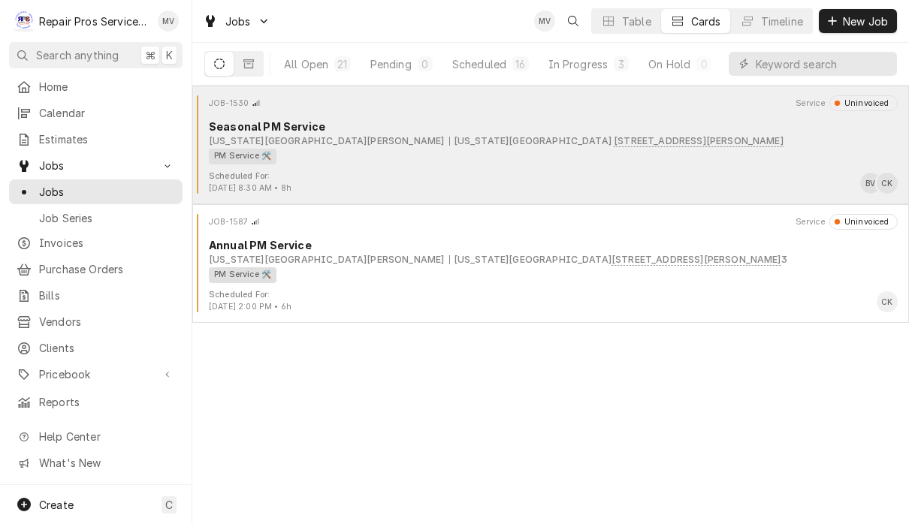
click at [706, 162] on div "PM Service 🛠️" at bounding box center [548, 157] width 678 height 16
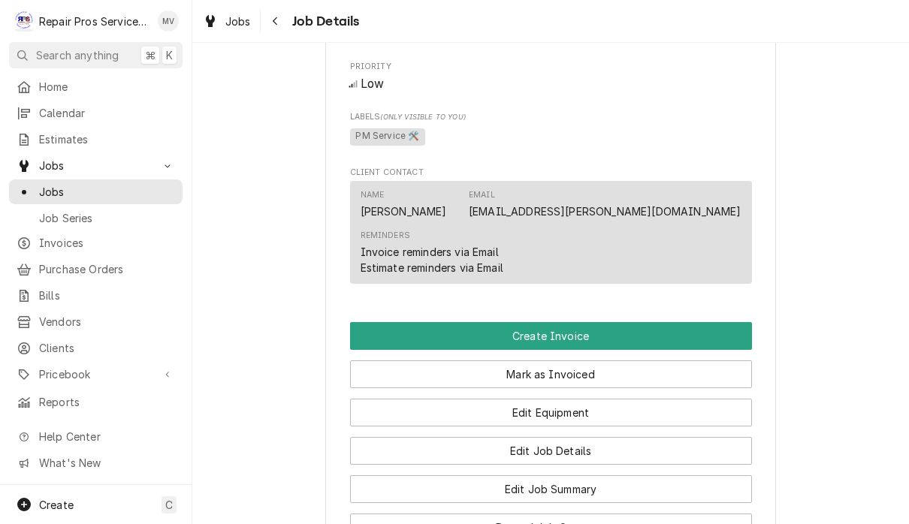
scroll to position [819, 0]
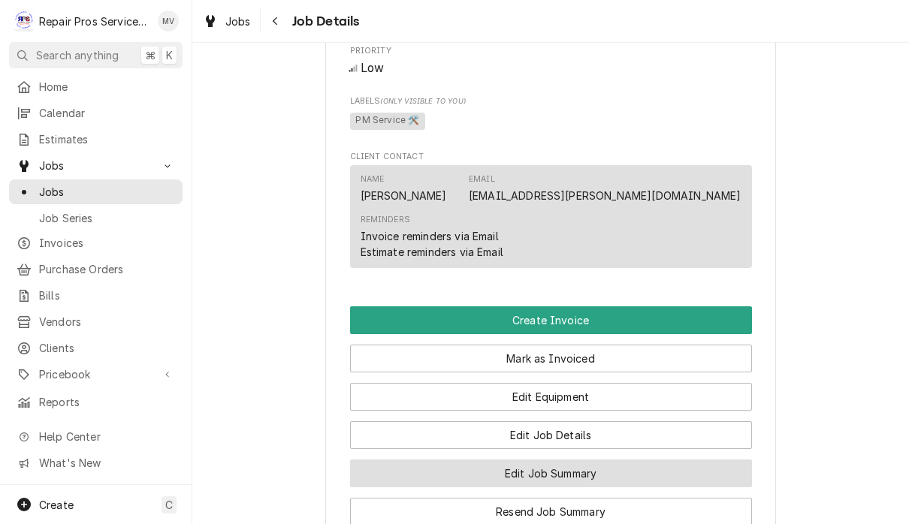
click at [673, 460] on button "Edit Job Summary" at bounding box center [551, 474] width 402 height 28
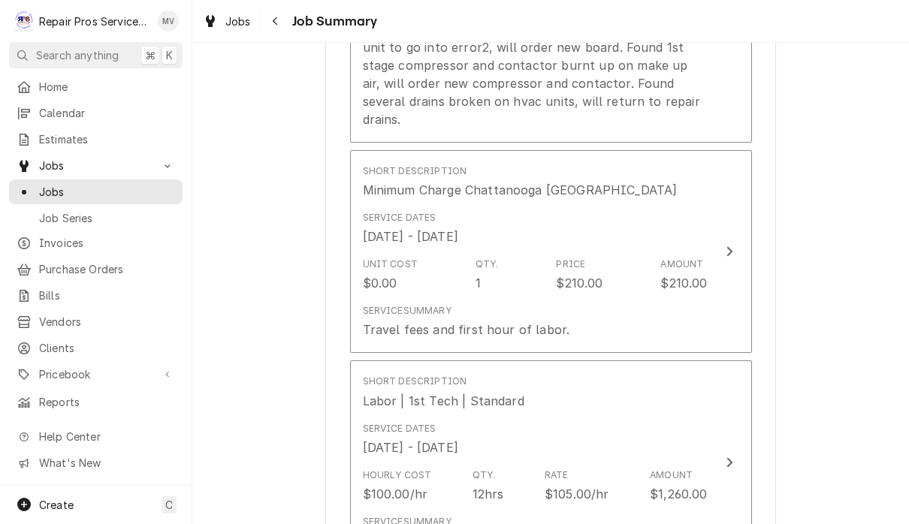
scroll to position [647, 0]
